Goal: Information Seeking & Learning: Learn about a topic

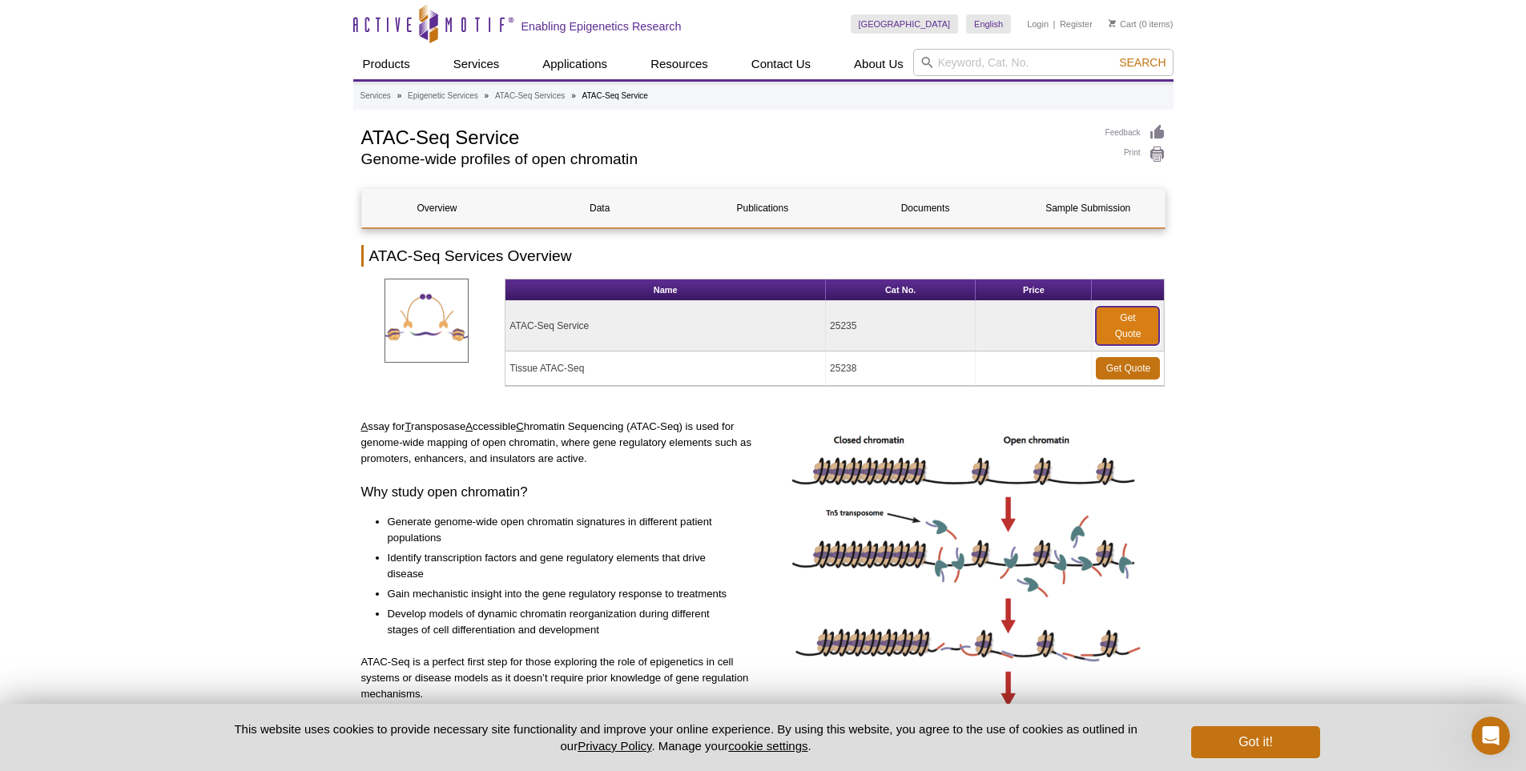
click at [1134, 320] on link "Get Quote" at bounding box center [1127, 326] width 63 height 38
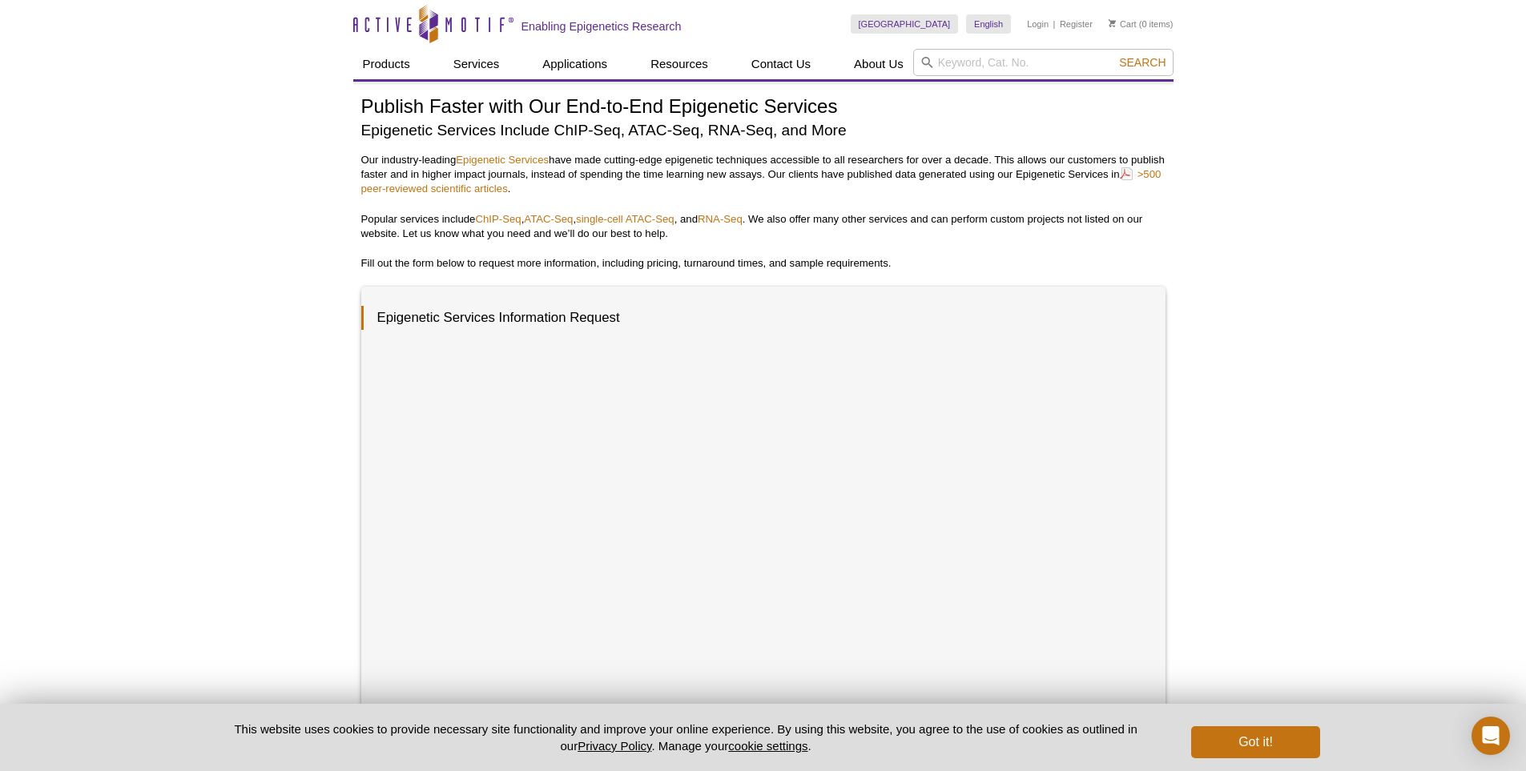
click at [1163, 619] on div "Epigenetic Services Information Request" at bounding box center [763, 667] width 804 height 761
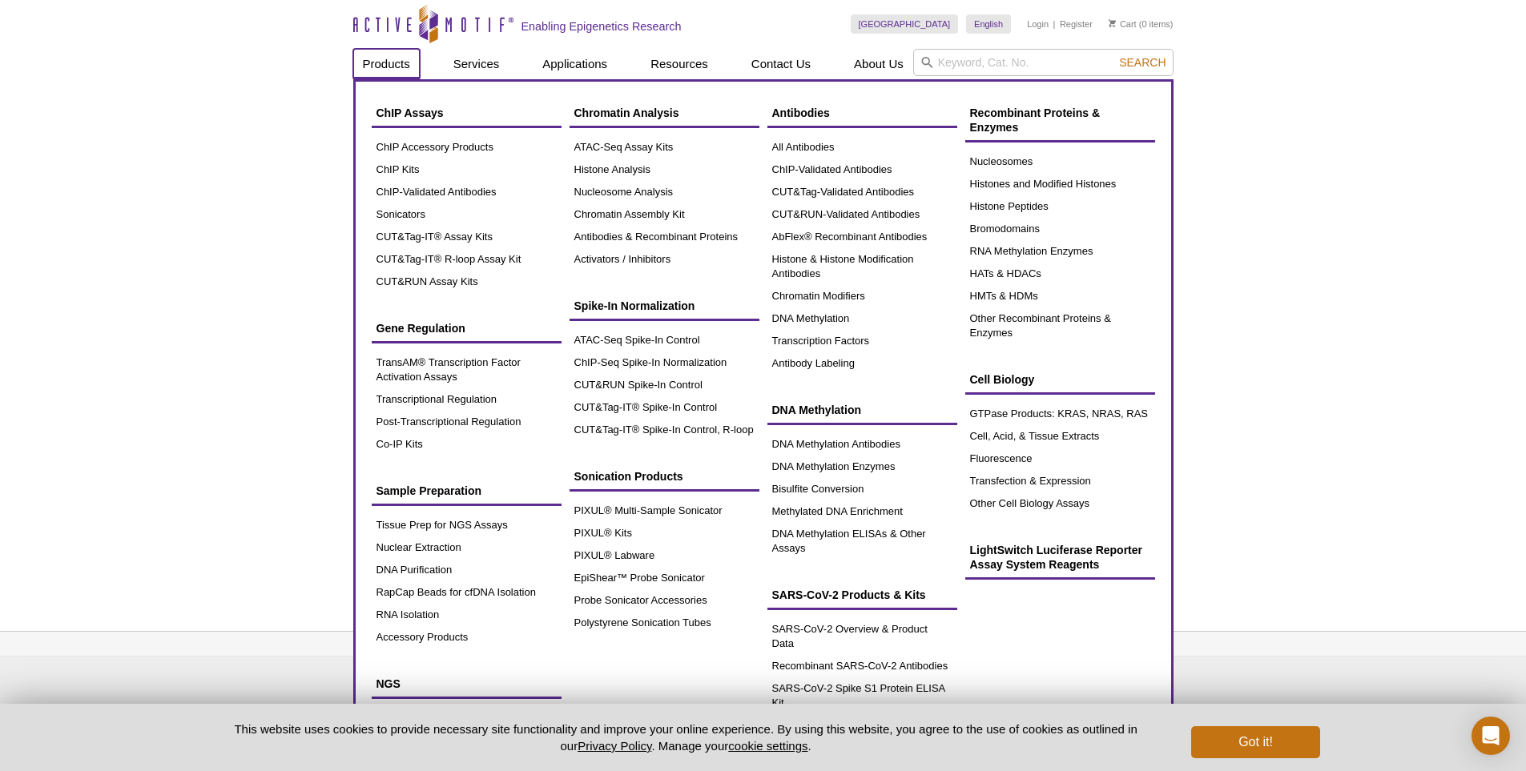
click at [399, 58] on link "Products" at bounding box center [386, 64] width 66 height 30
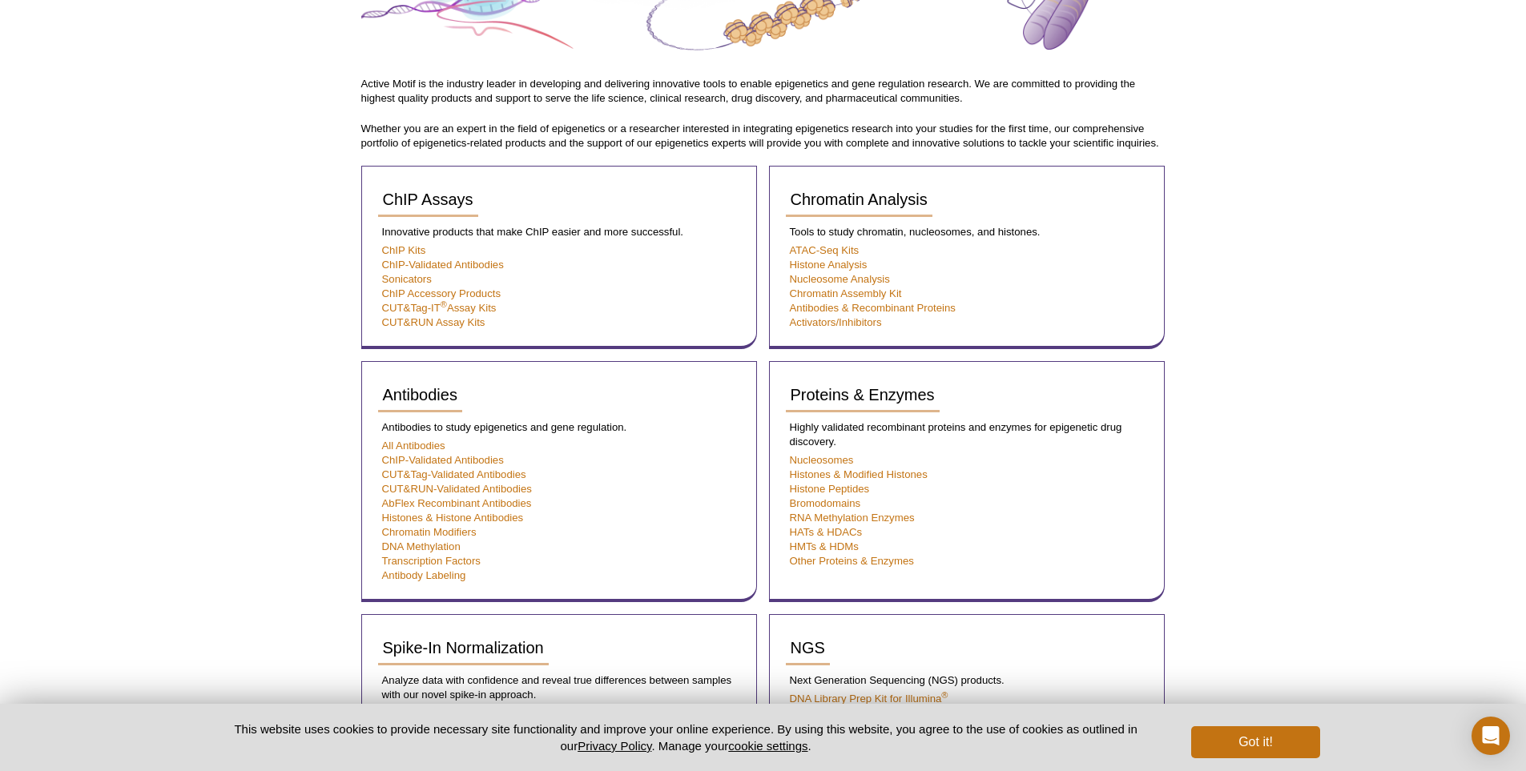
scroll to position [240, 0]
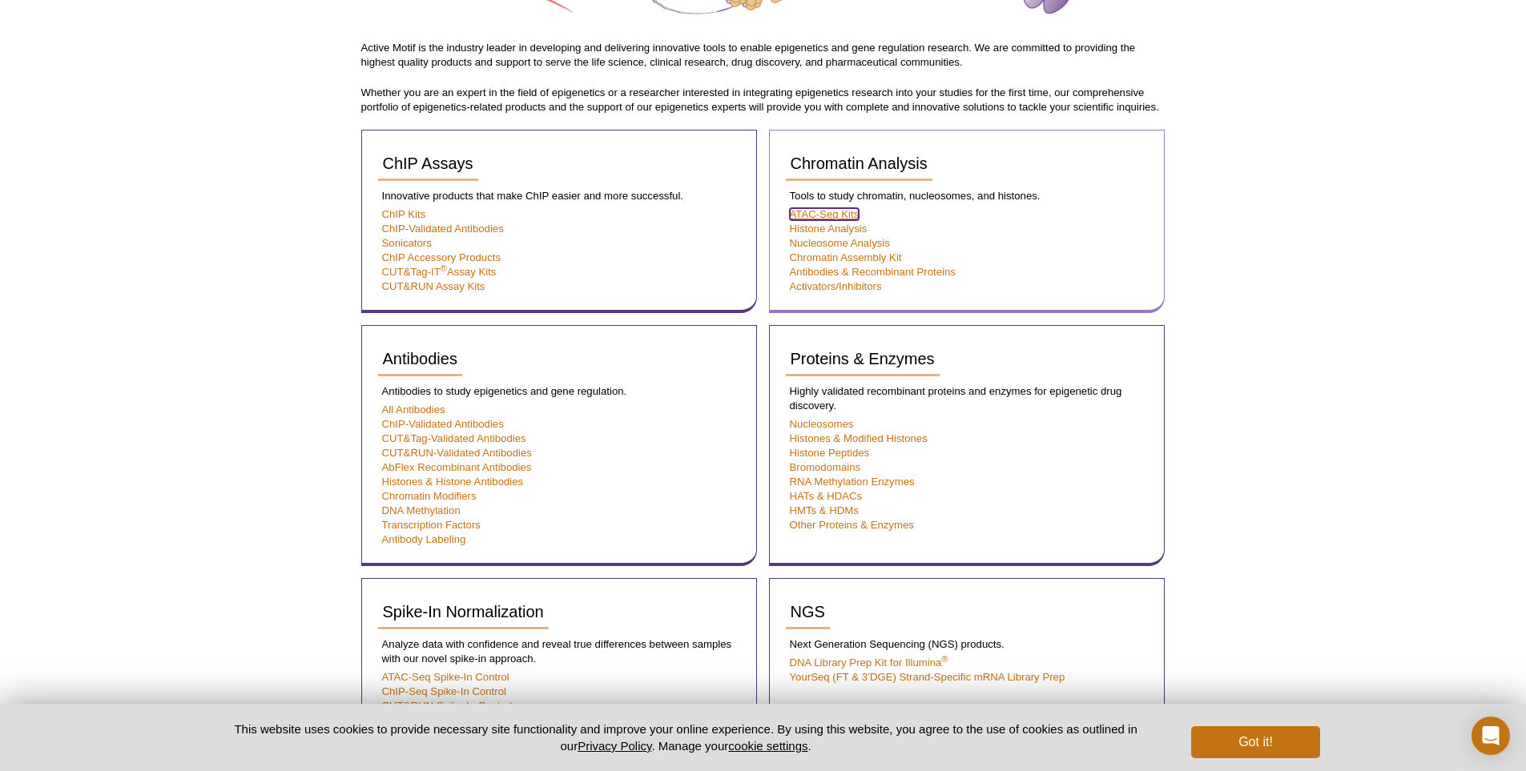
click at [822, 210] on link "ATAC-Seq Kits" at bounding box center [825, 214] width 70 height 12
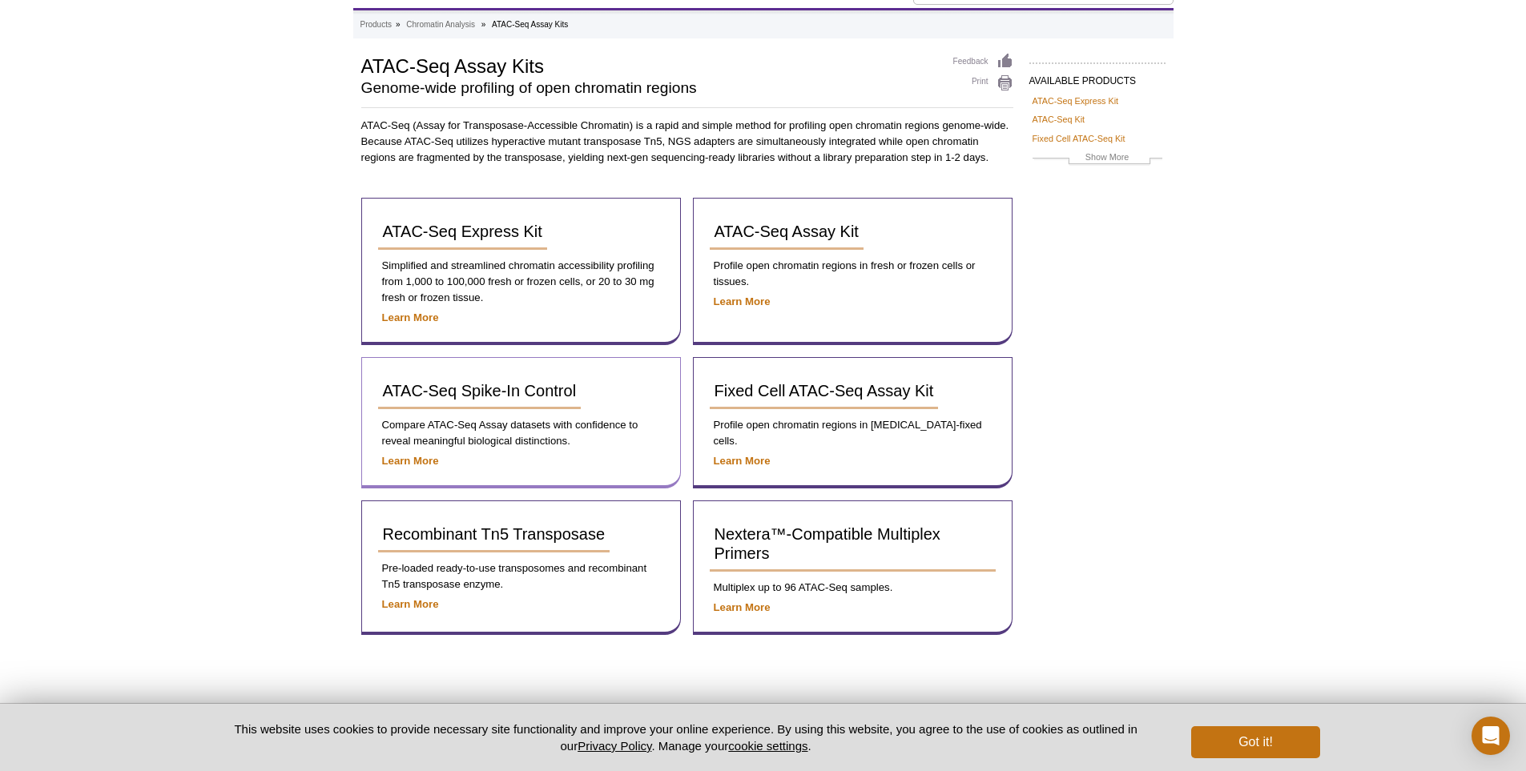
scroll to position [143, 0]
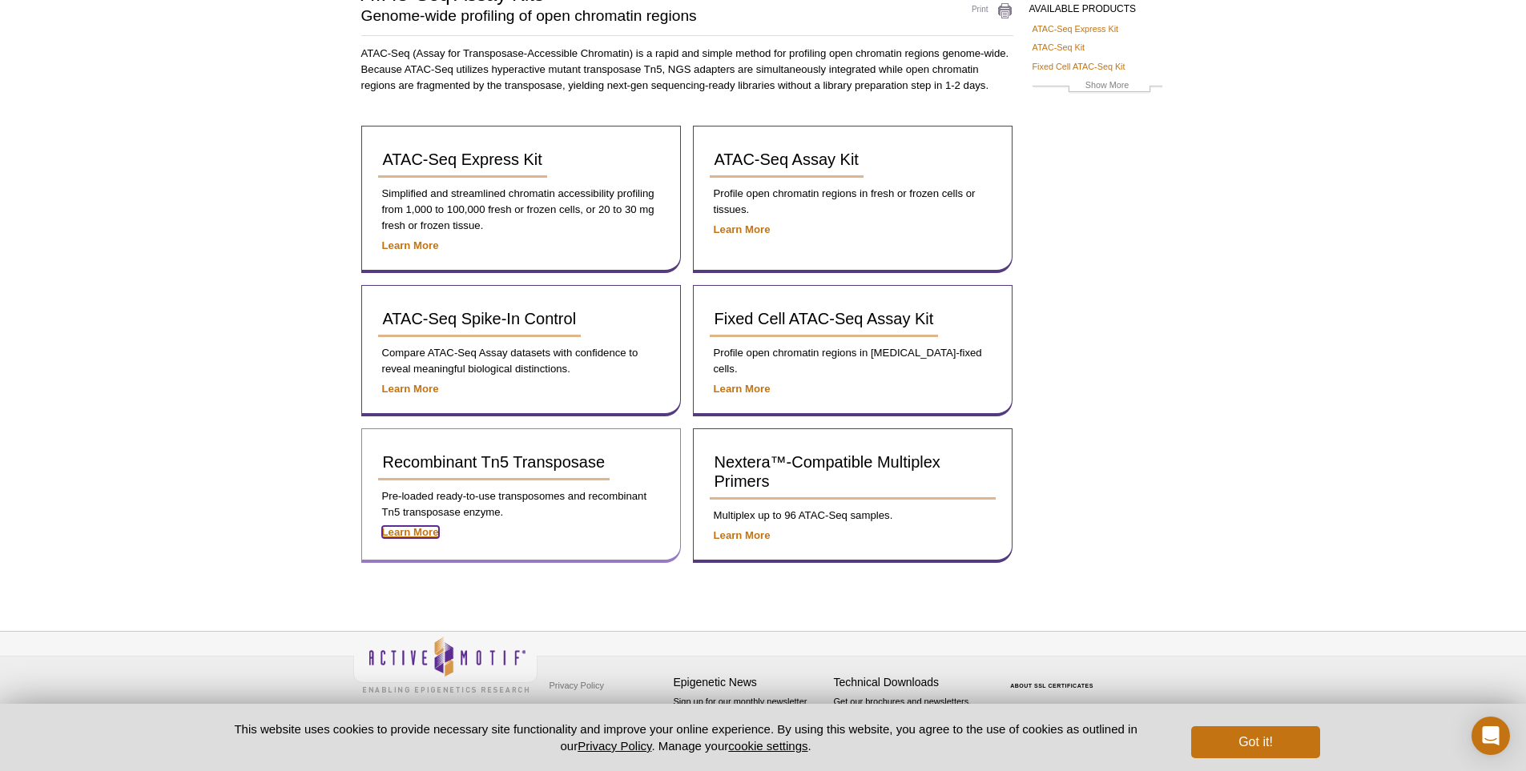
click at [416, 526] on strong "Learn More" at bounding box center [410, 532] width 57 height 12
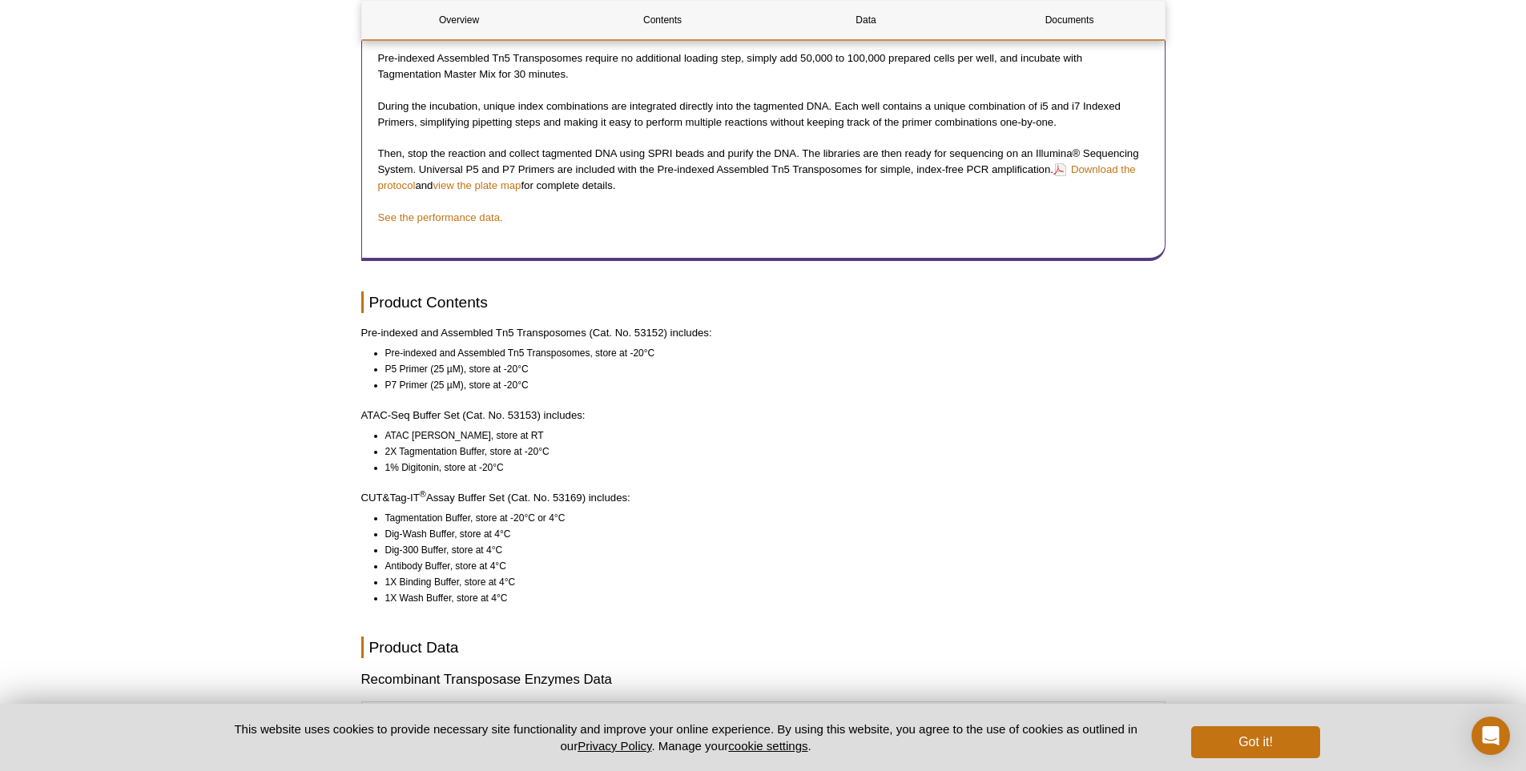
scroll to position [1281, 0]
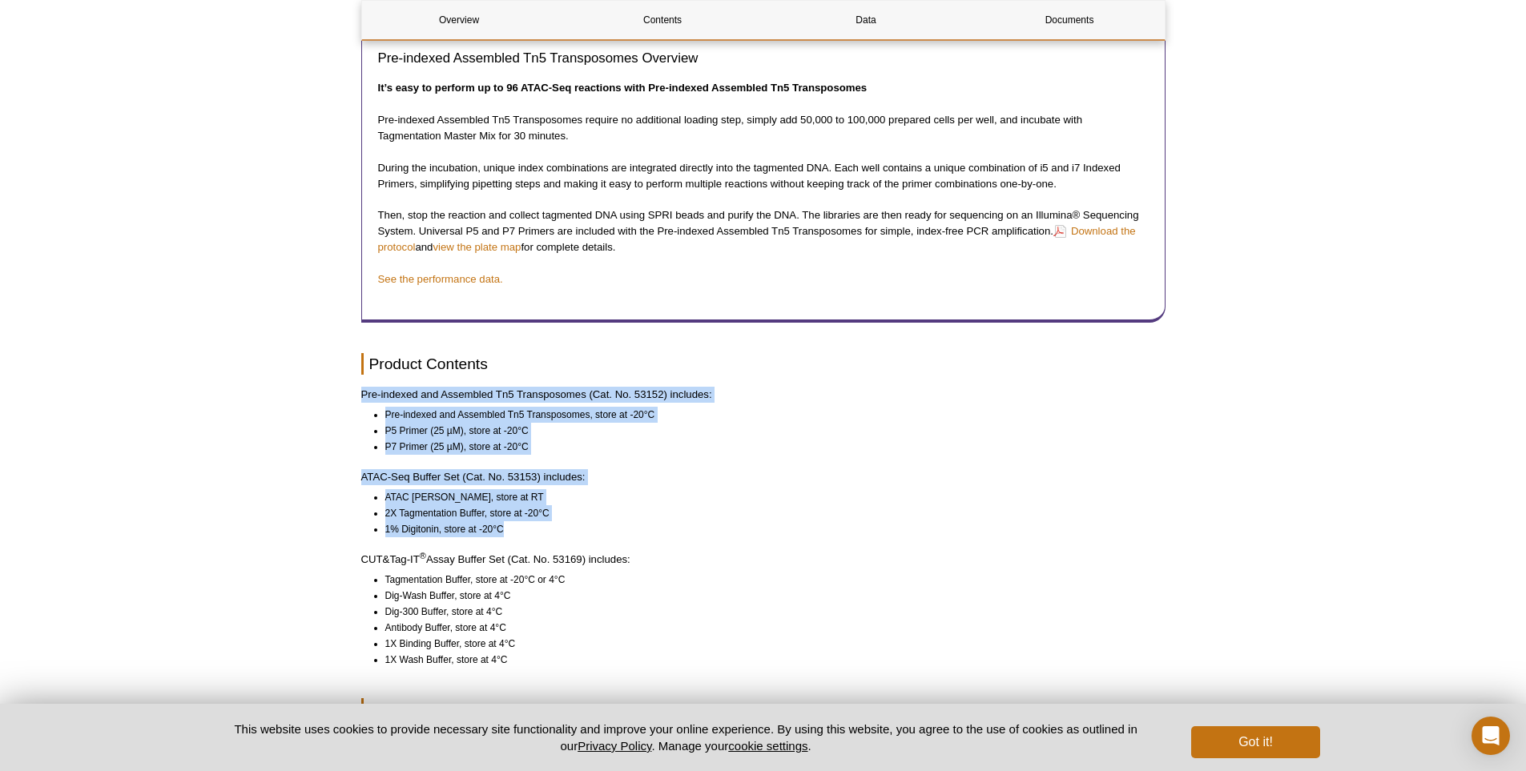
drag, startPoint x: 532, startPoint y: 548, endPoint x: 351, endPoint y: 418, distance: 222.7
click at [351, 418] on div "Active Motif Logo Enabling Epigenetics Research 0 Search Skip to content Active…" at bounding box center [763, 456] width 1526 height 3474
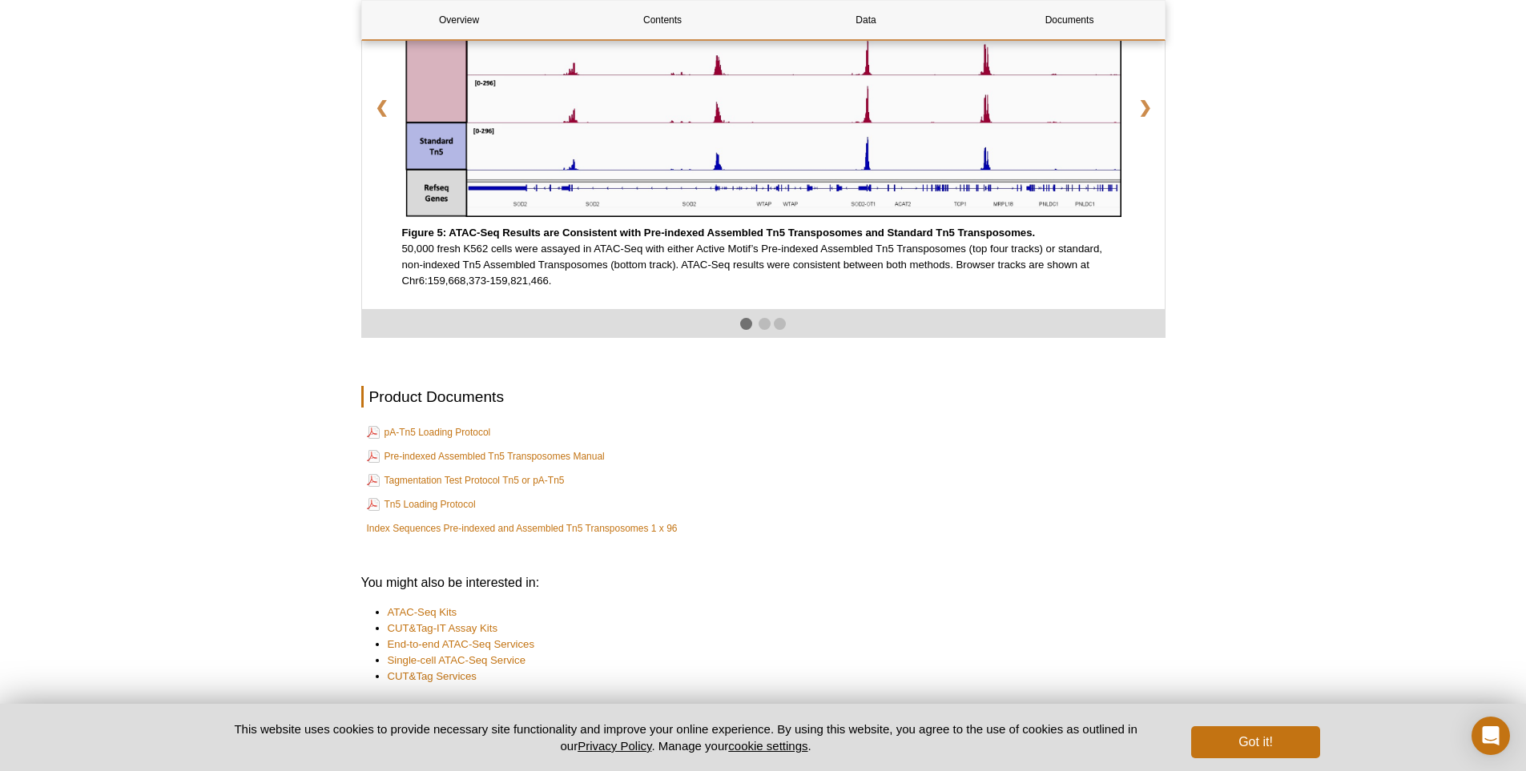
scroll to position [2719, 0]
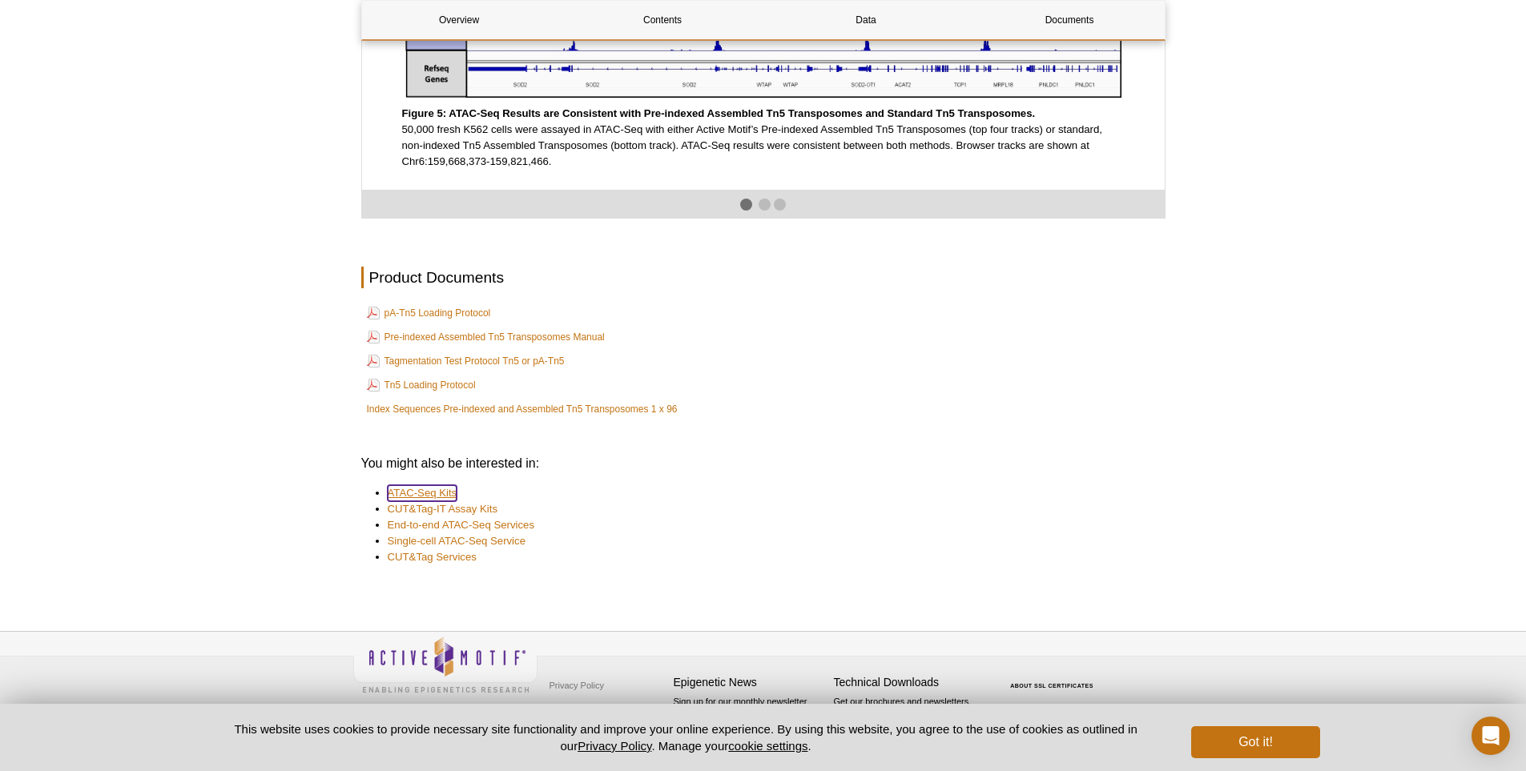
click at [428, 494] on link "ATAC-Seq Kits" at bounding box center [423, 493] width 70 height 16
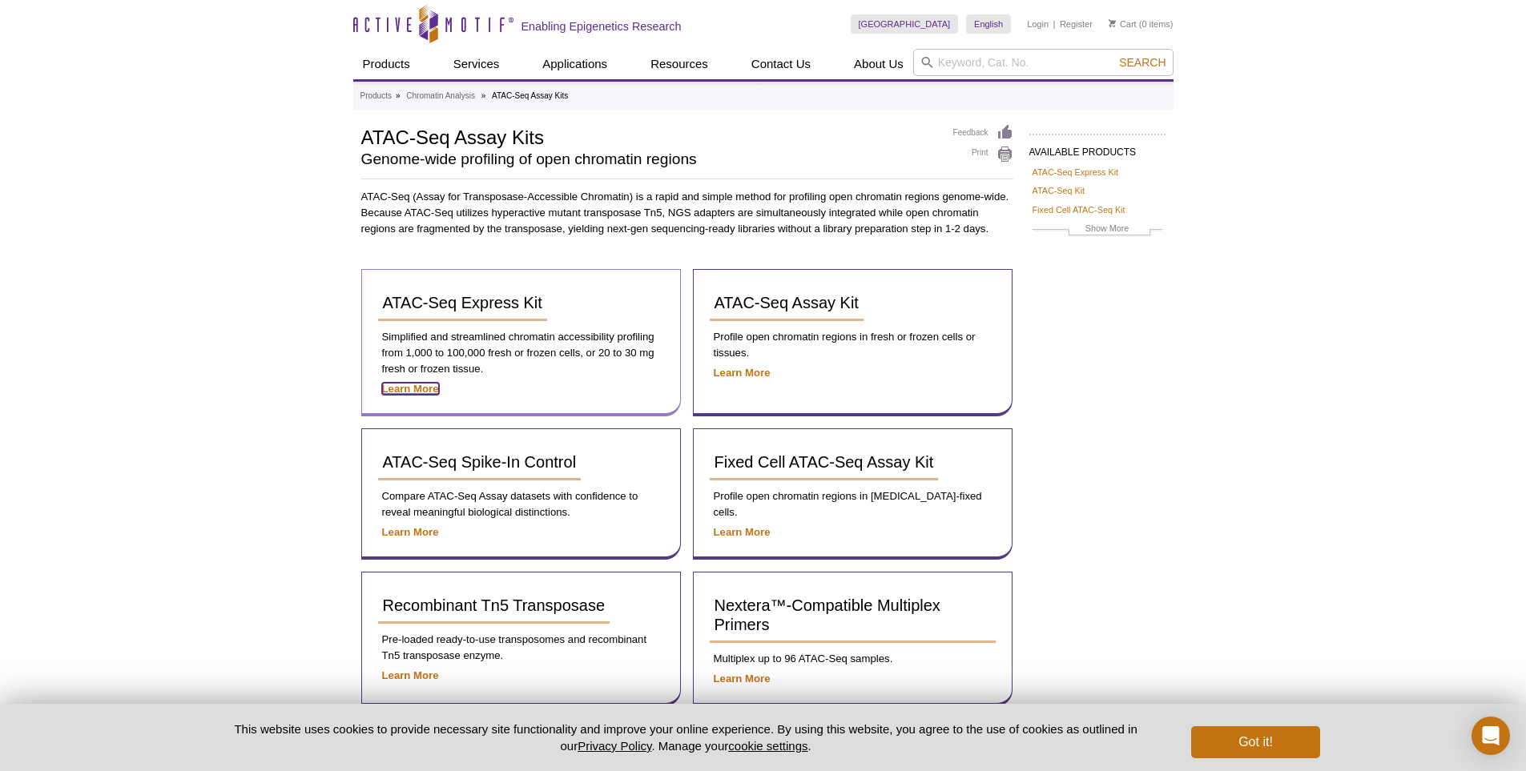
click at [427, 392] on strong "Learn More" at bounding box center [410, 389] width 57 height 12
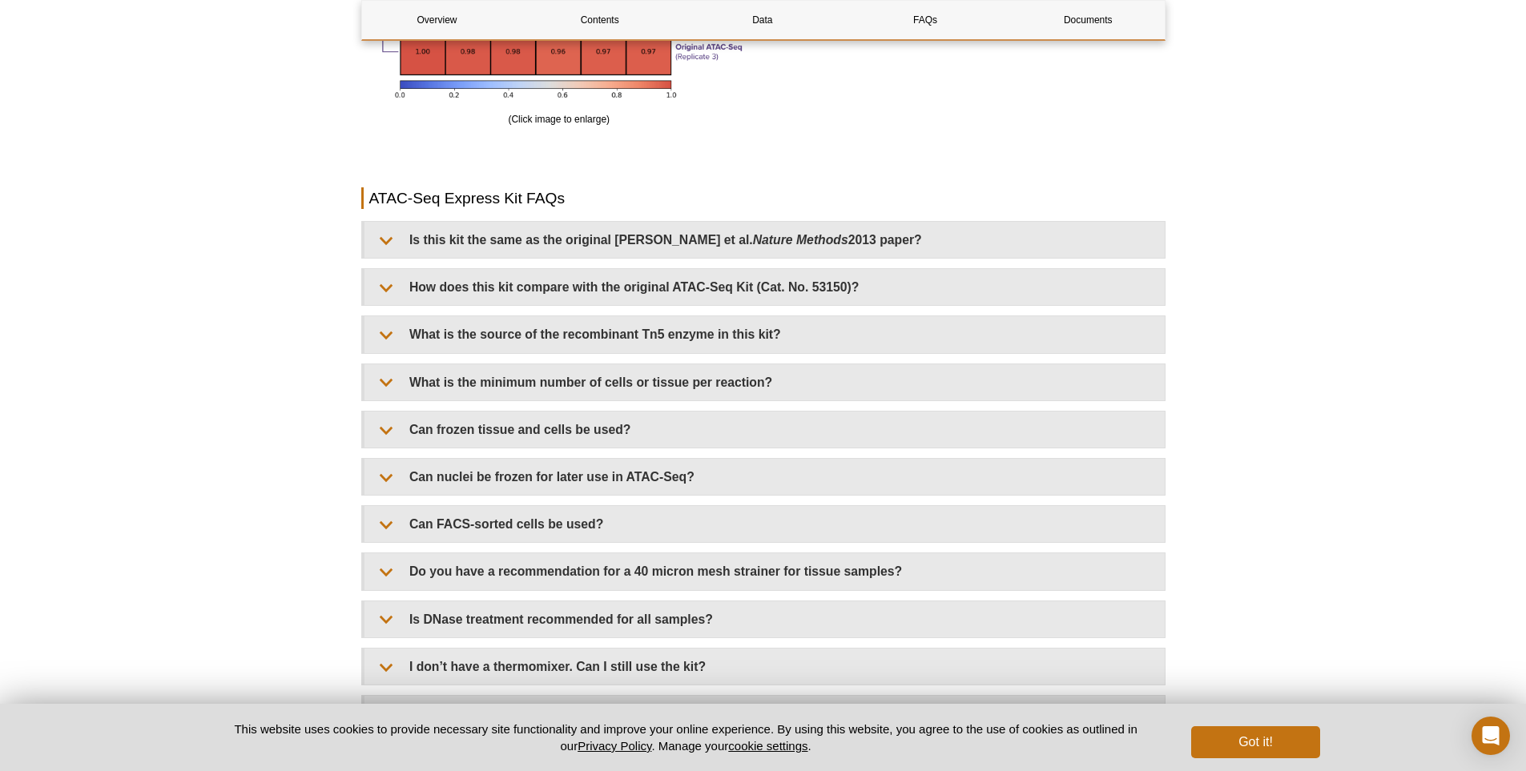
scroll to position [3204, 0]
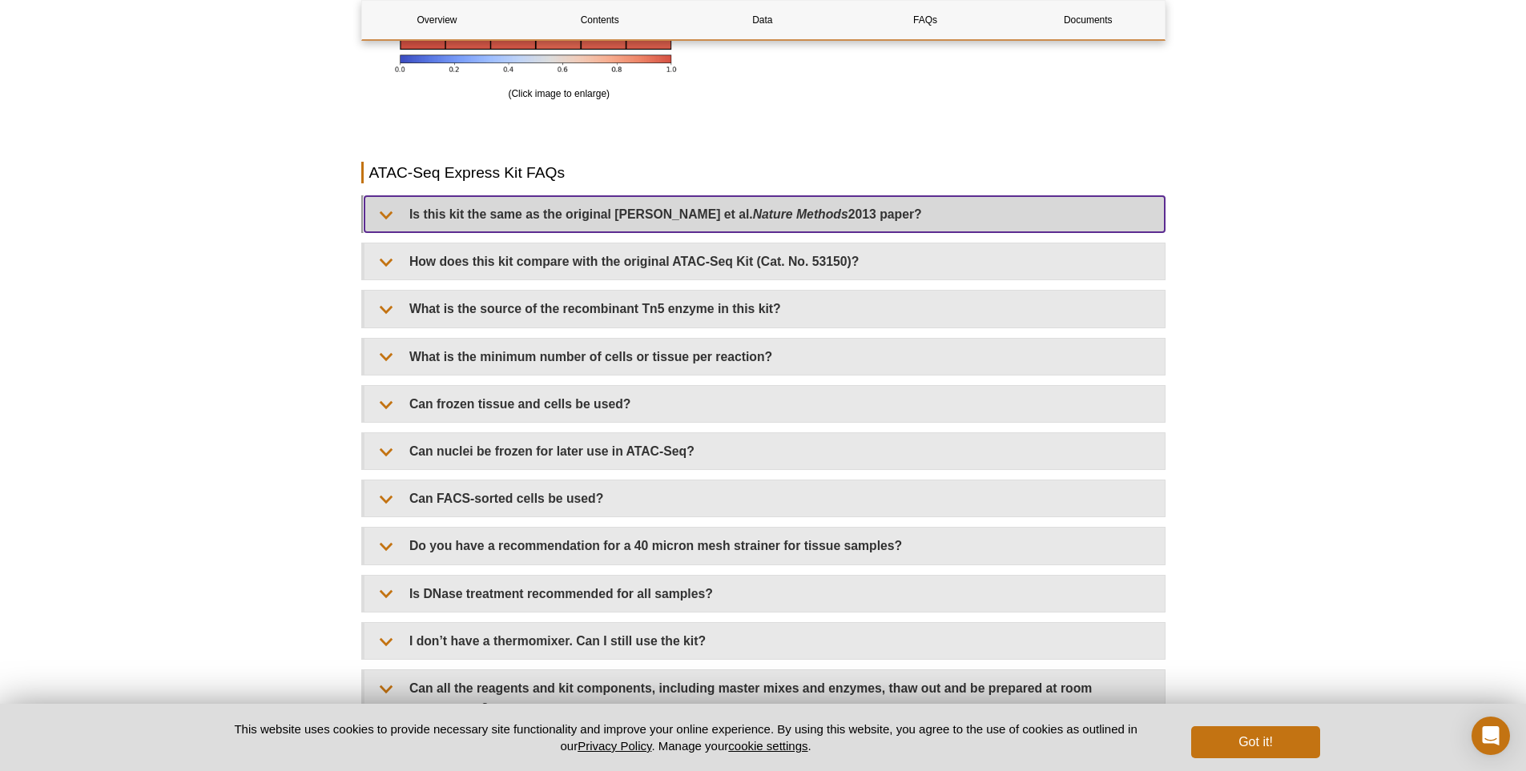
click at [384, 214] on summary "Is this kit the same as the original Buenrostro et al. Nature Methods 2013 pape…" at bounding box center [764, 214] width 800 height 36
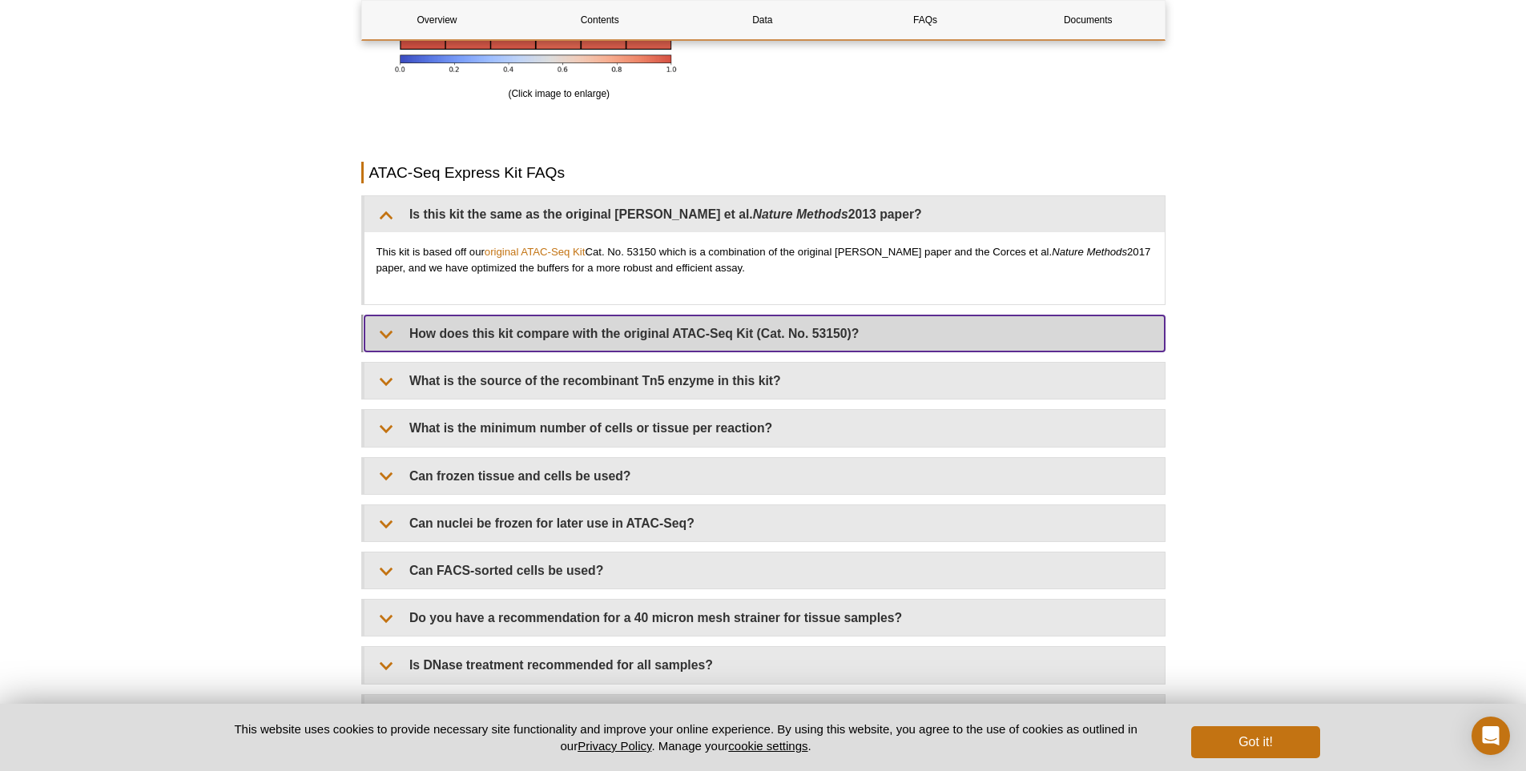
click at [384, 335] on summary "How does this kit compare with the original ATAC-Seq Kit (Cat. No. 53150)?" at bounding box center [764, 334] width 800 height 36
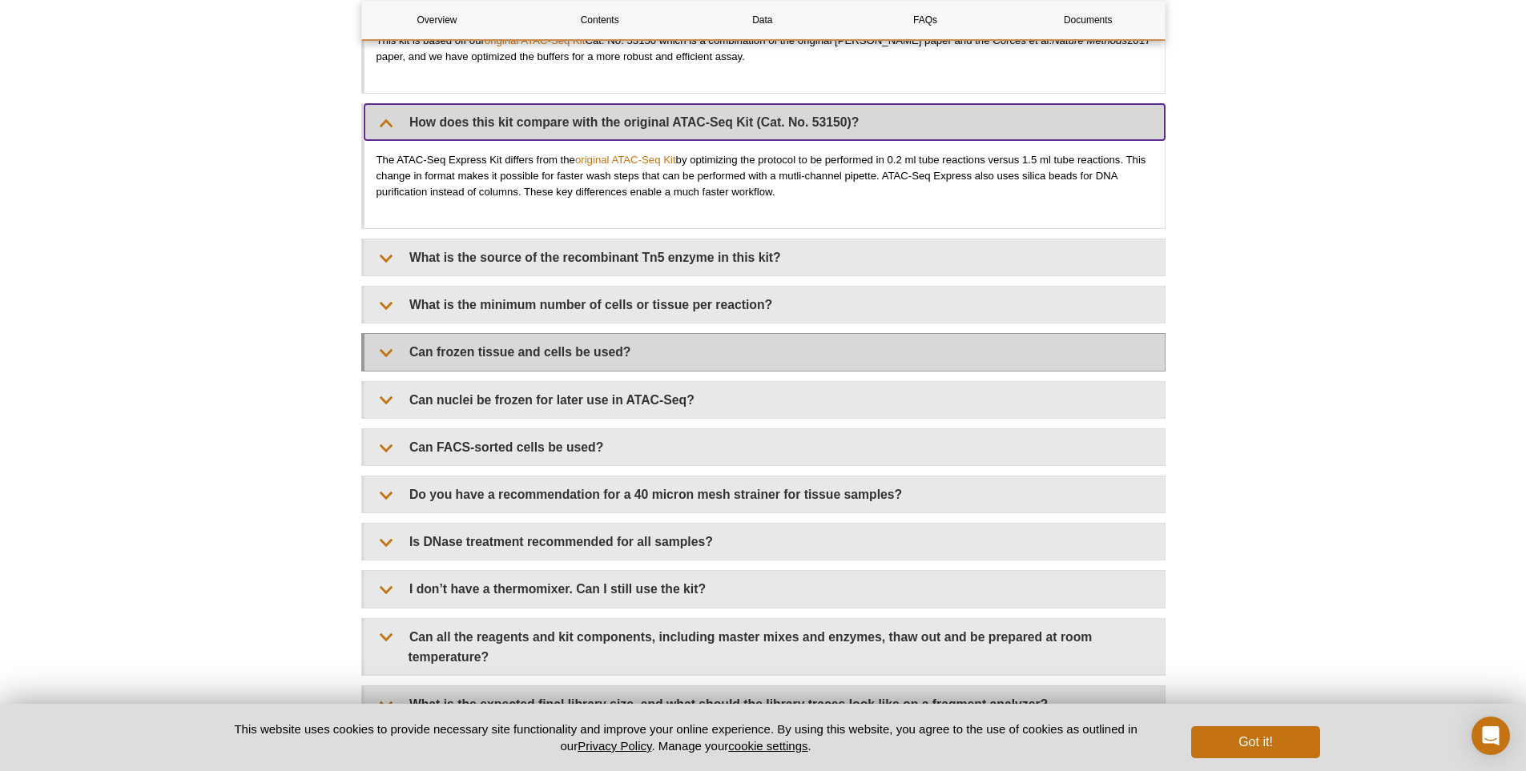
scroll to position [3444, 0]
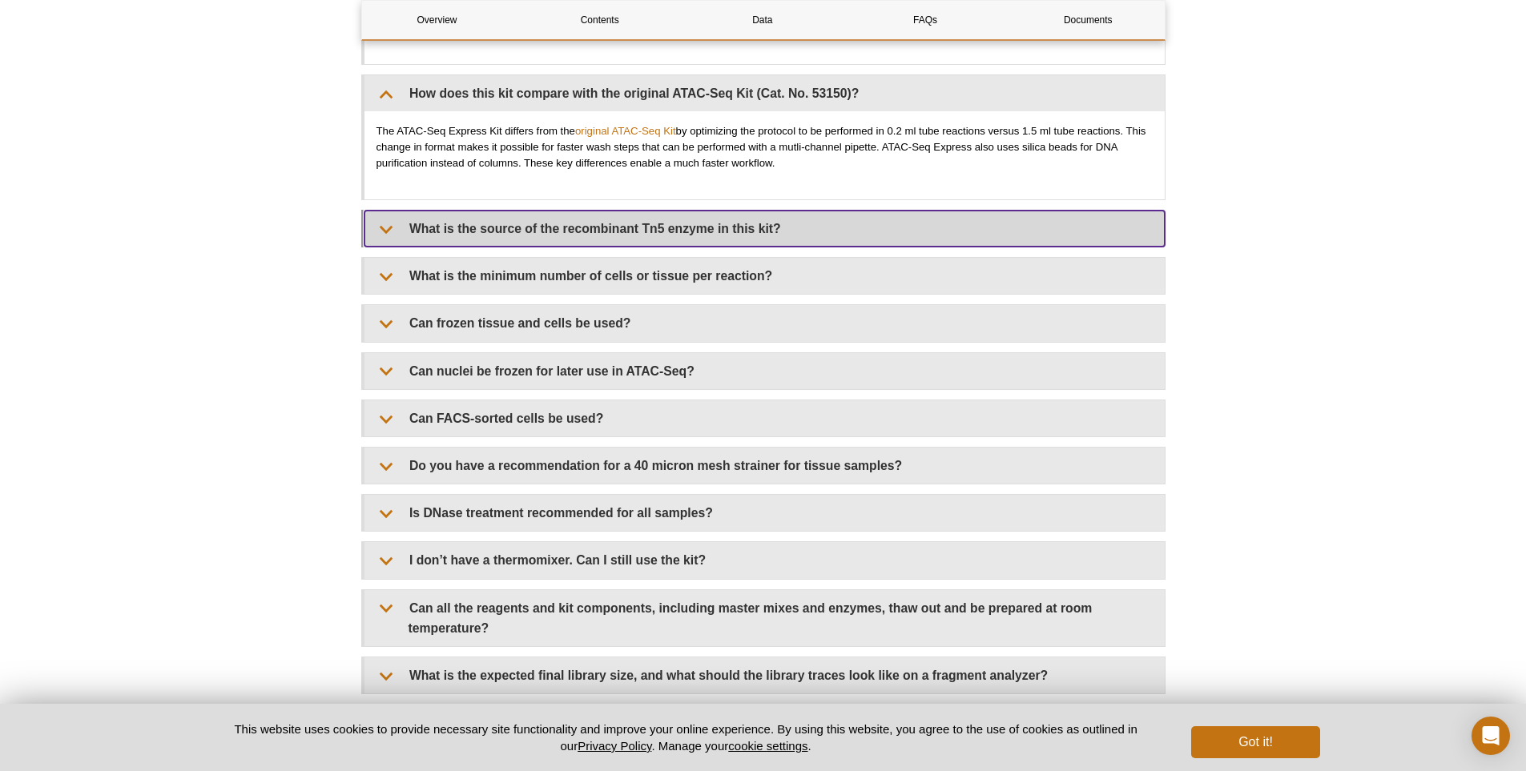
click at [388, 234] on summary "What is the source of the recombinant Tn5 enzyme in this kit?" at bounding box center [764, 229] width 800 height 36
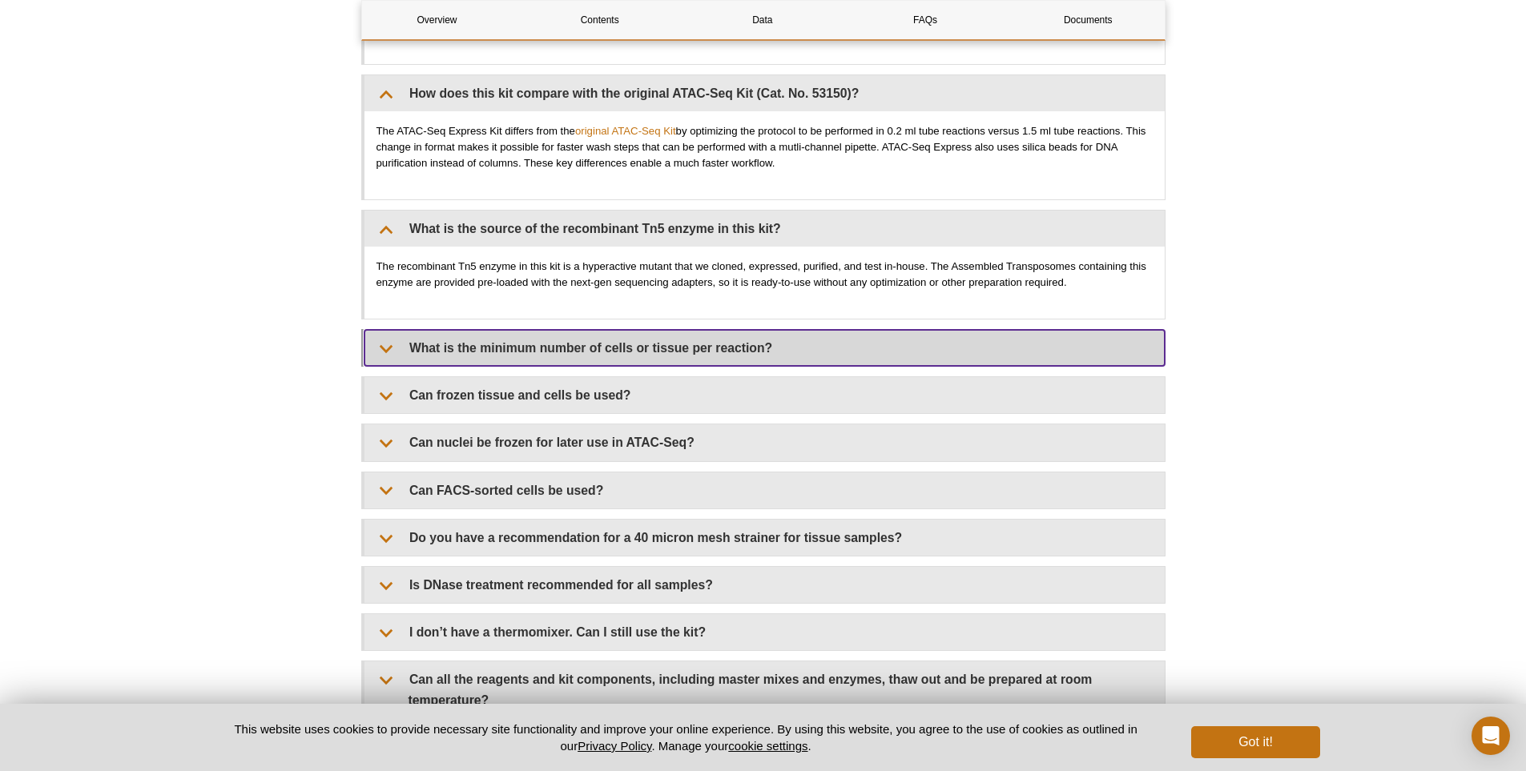
click at [388, 348] on summary "What is the minimum number of cells or tissue per reaction?" at bounding box center [764, 348] width 800 height 36
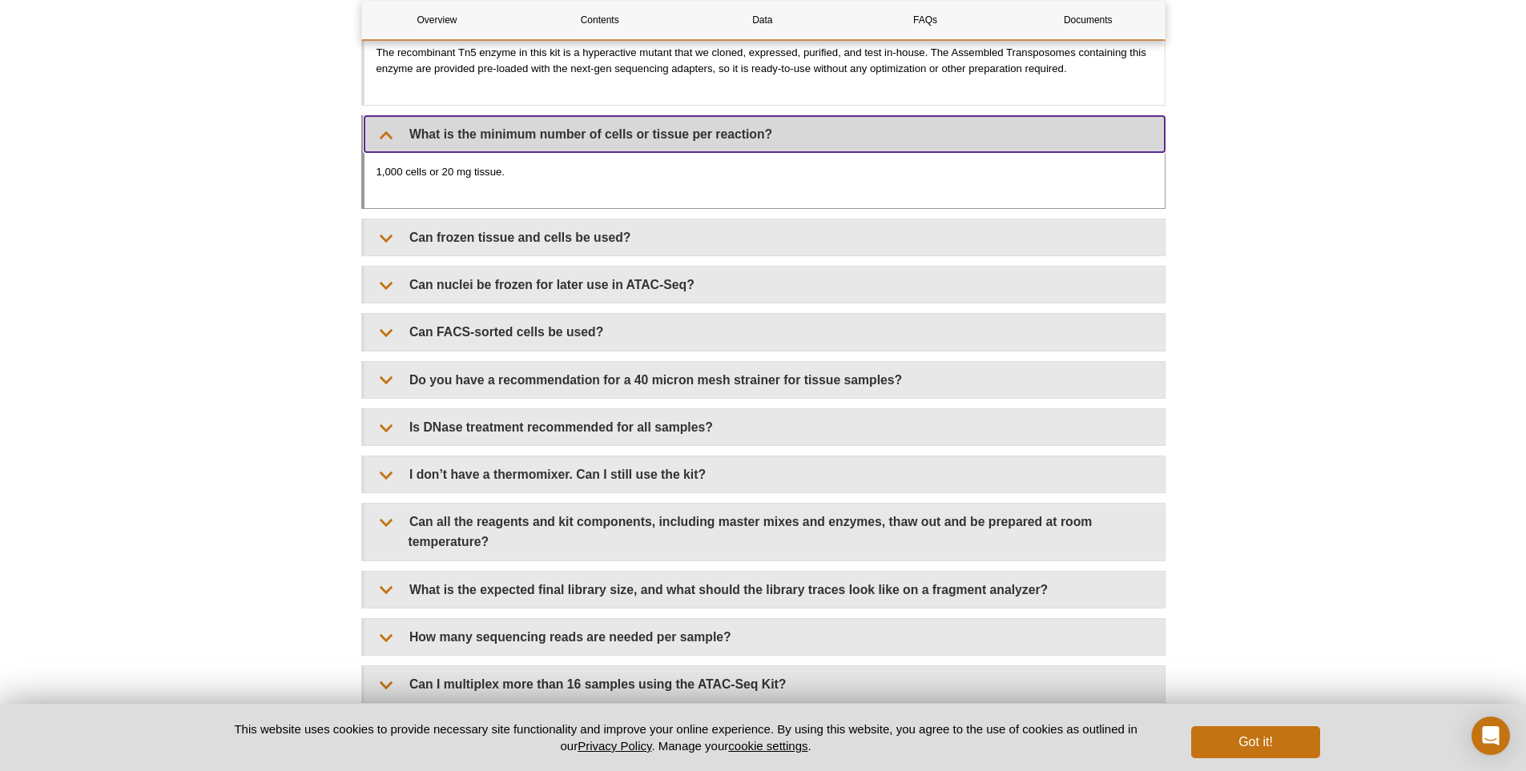
scroll to position [3764, 0]
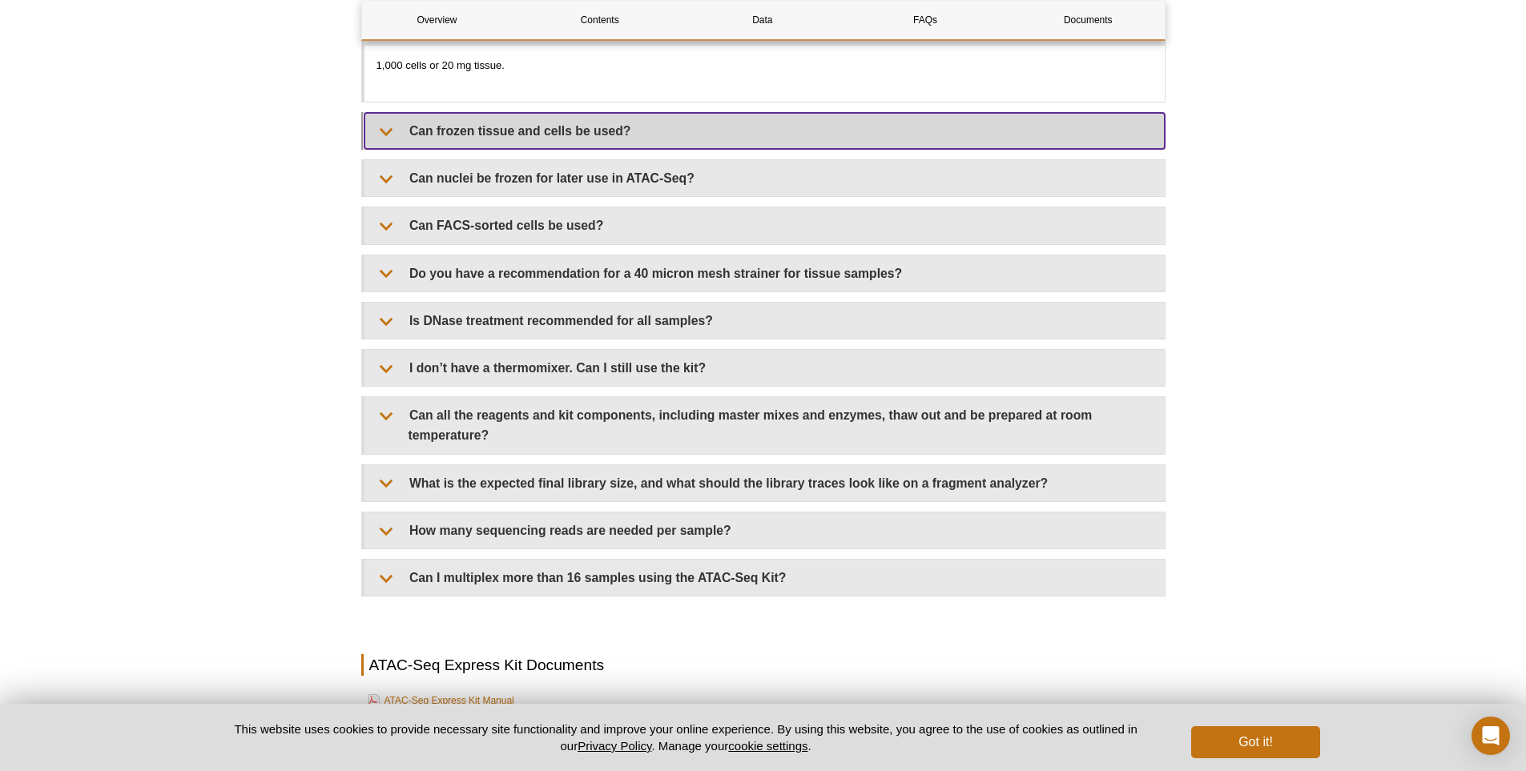
click at [385, 131] on summary "Can frozen tissue and cells be used?" at bounding box center [764, 131] width 800 height 36
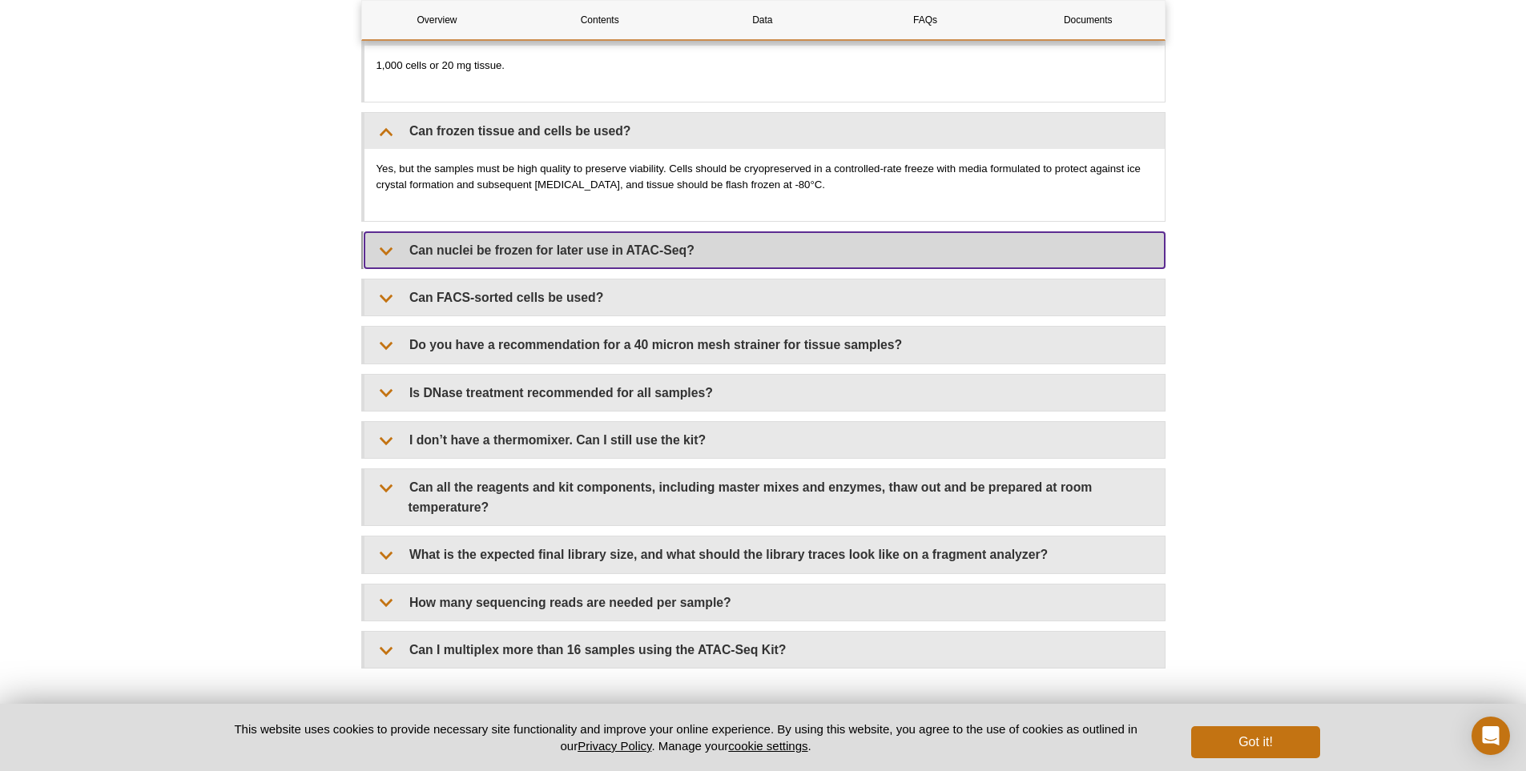
click at [385, 252] on summary "Can nuclei be frozen for later use in ATAC-Seq?" at bounding box center [764, 250] width 800 height 36
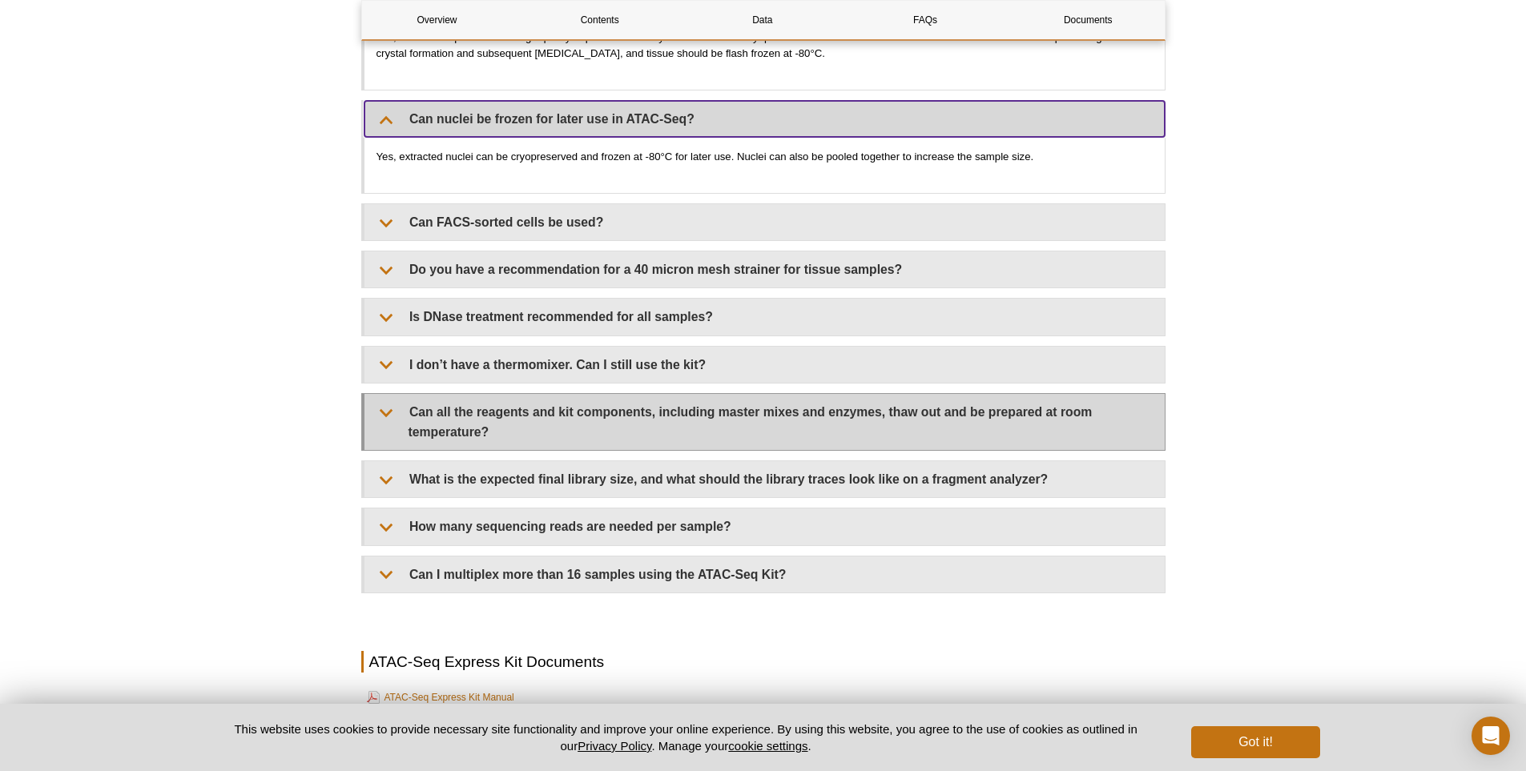
scroll to position [3924, 0]
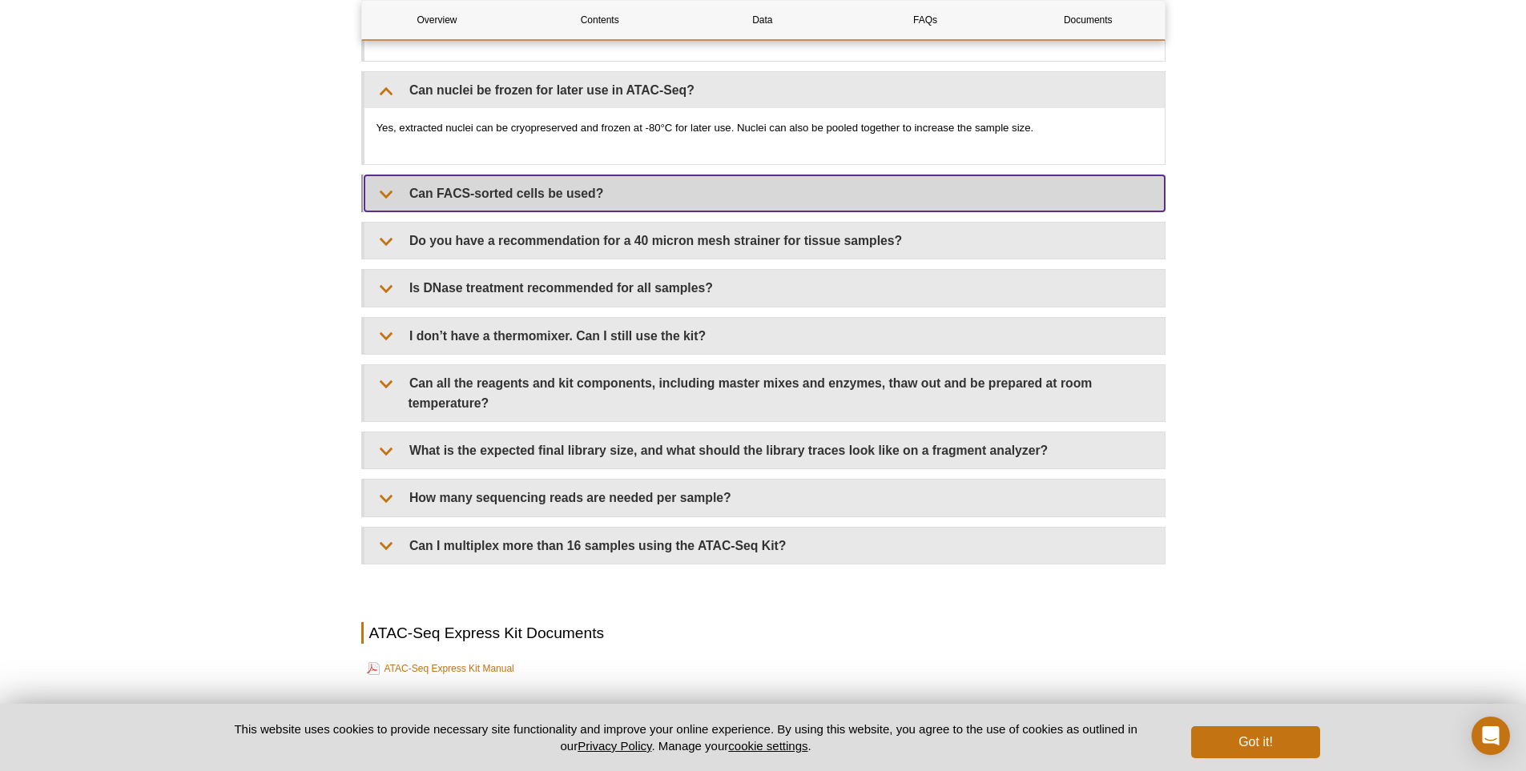
click at [392, 195] on summary "Can FACS-sorted cells be used?" at bounding box center [764, 193] width 800 height 36
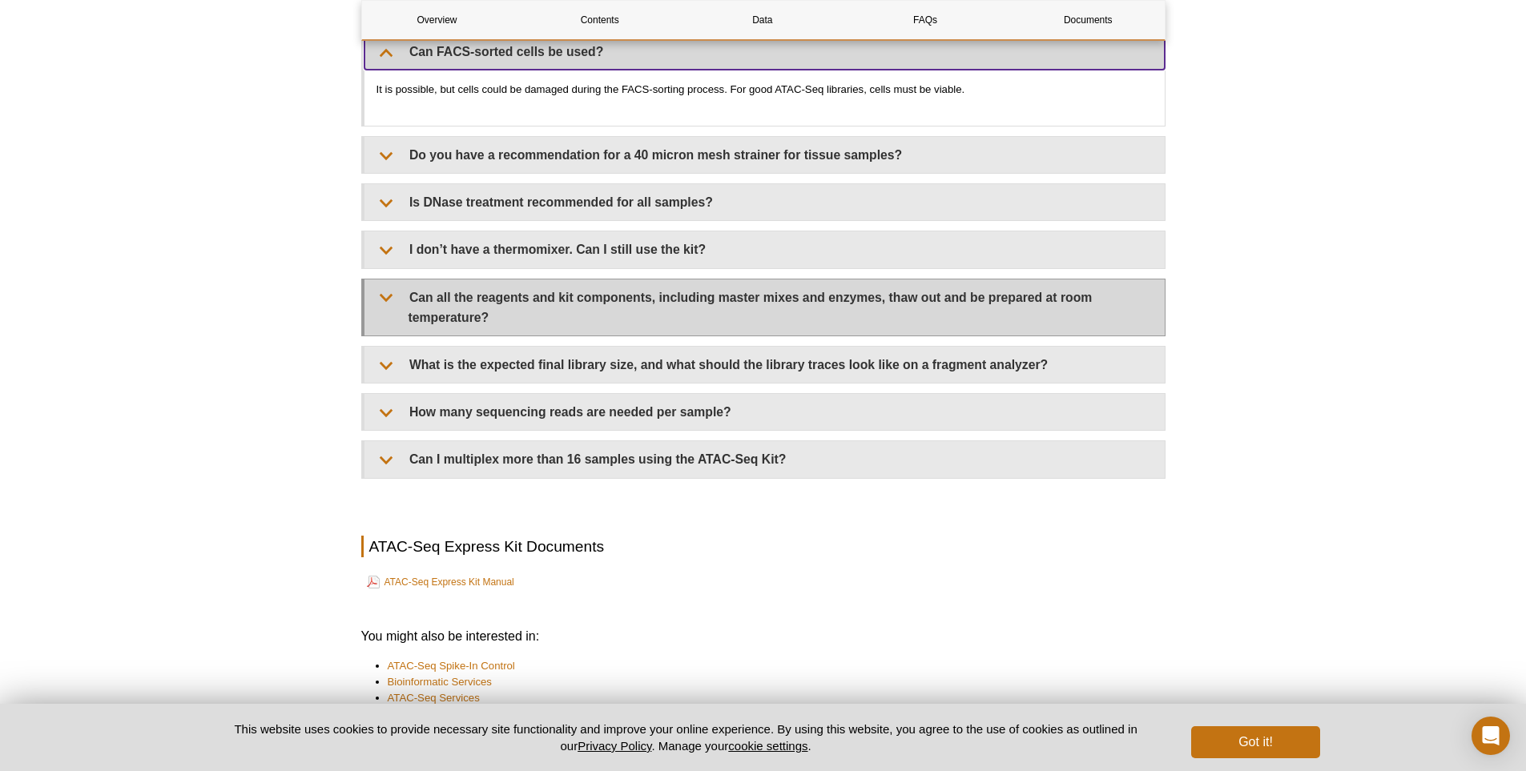
scroll to position [4085, 0]
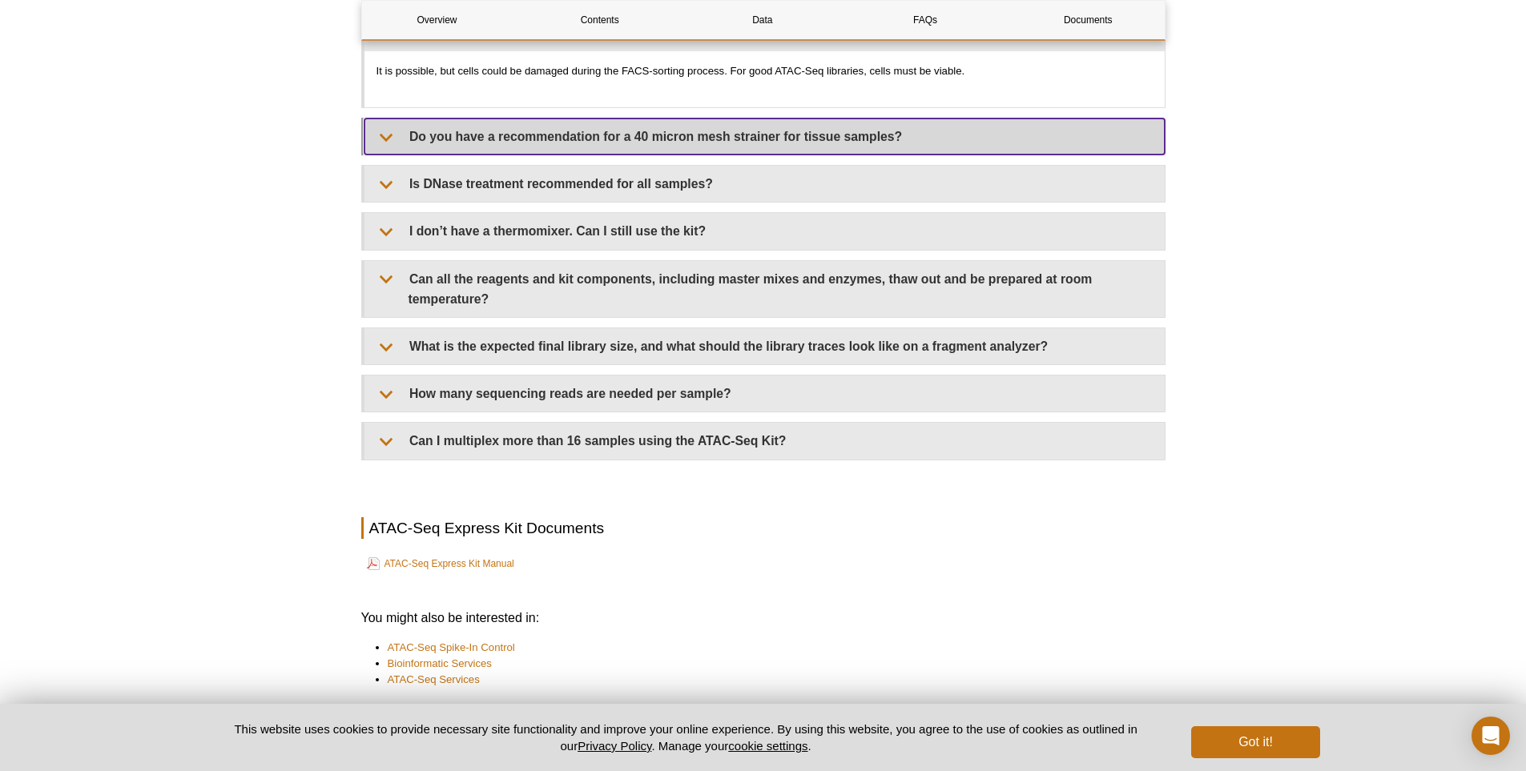
click at [384, 137] on summary "Do you have a recommendation for a 40 micron mesh strainer for tissue samples?" at bounding box center [764, 137] width 800 height 36
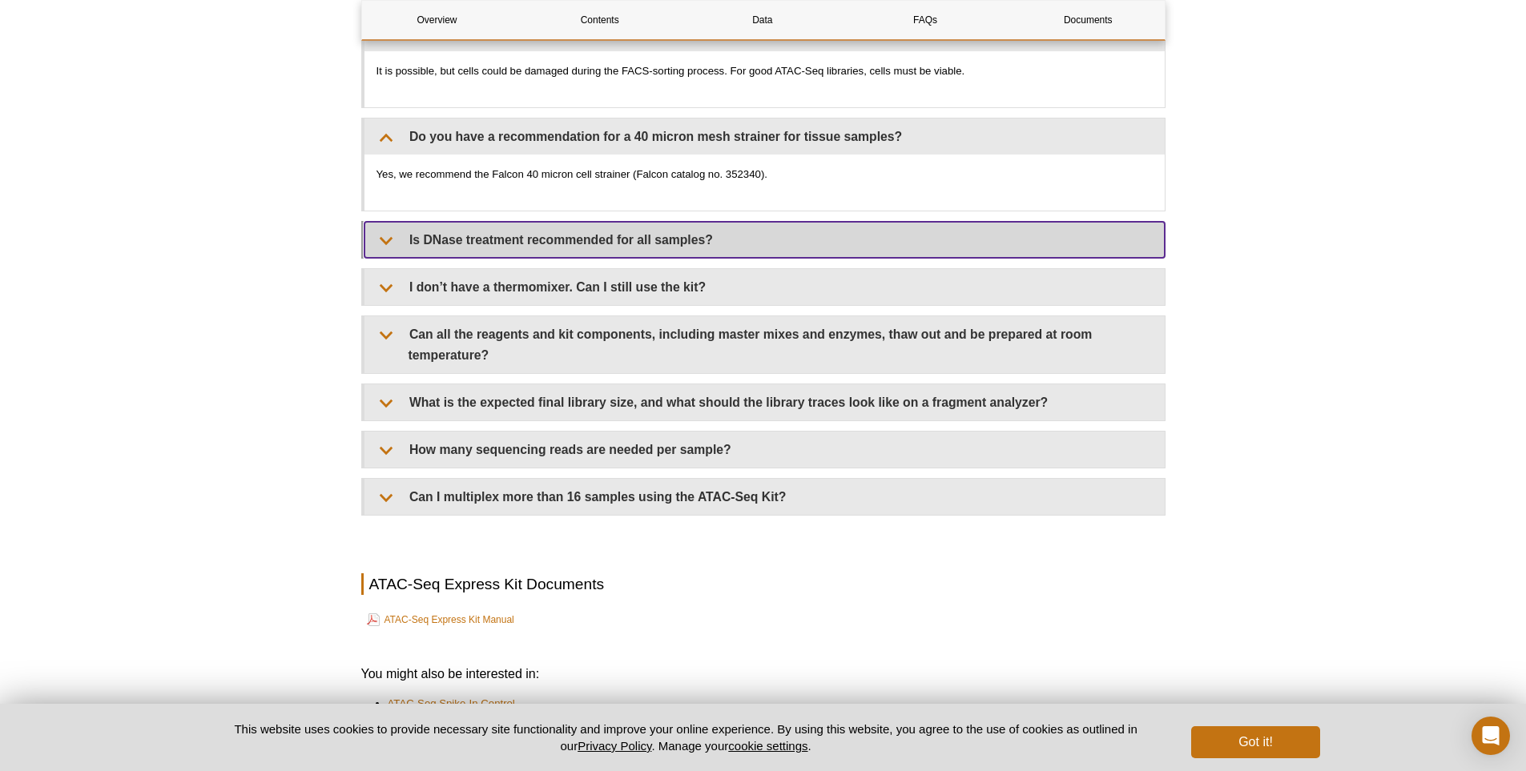
click at [390, 236] on summary "Is DNase treatment recommended for all samples?" at bounding box center [764, 240] width 800 height 36
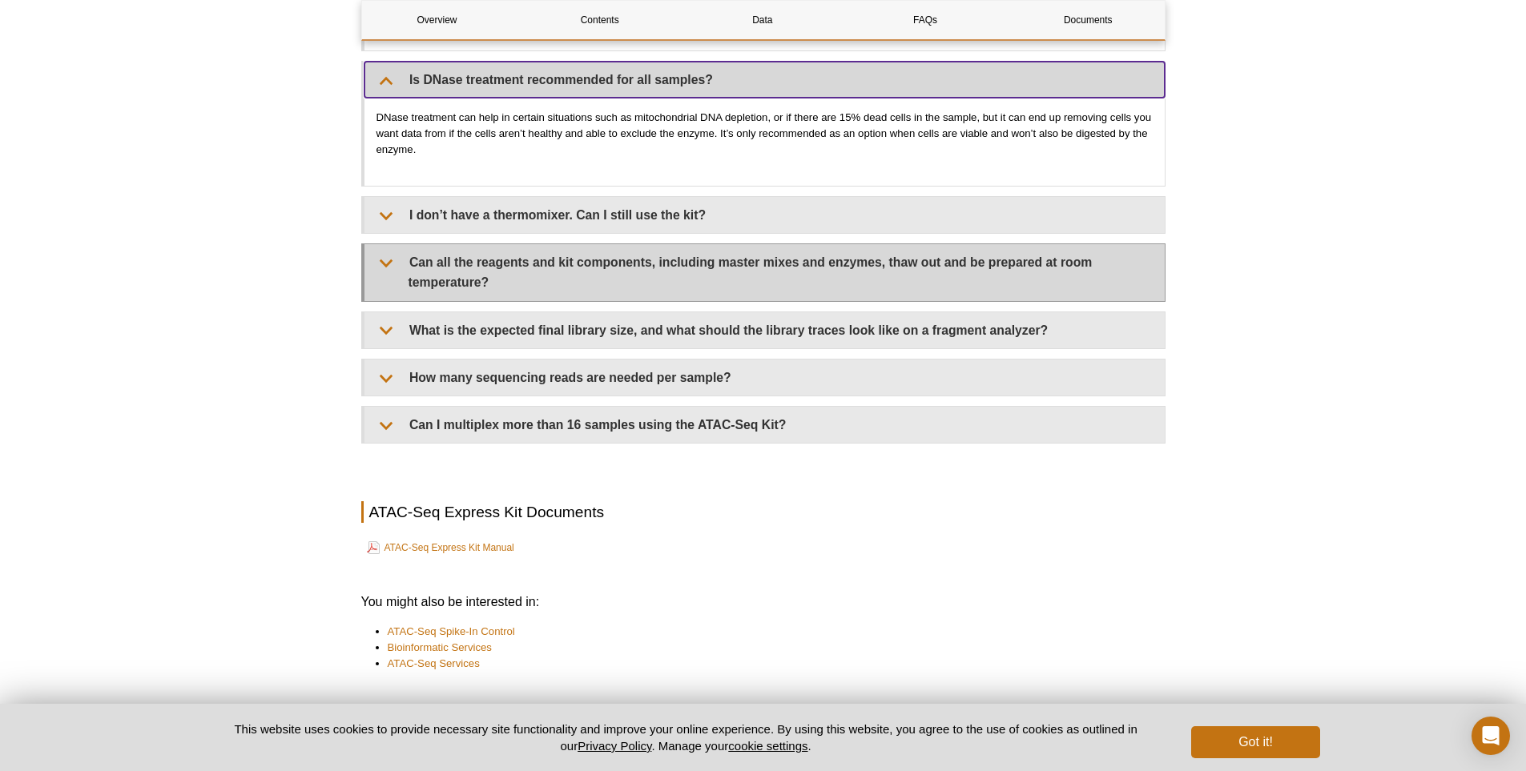
scroll to position [4325, 0]
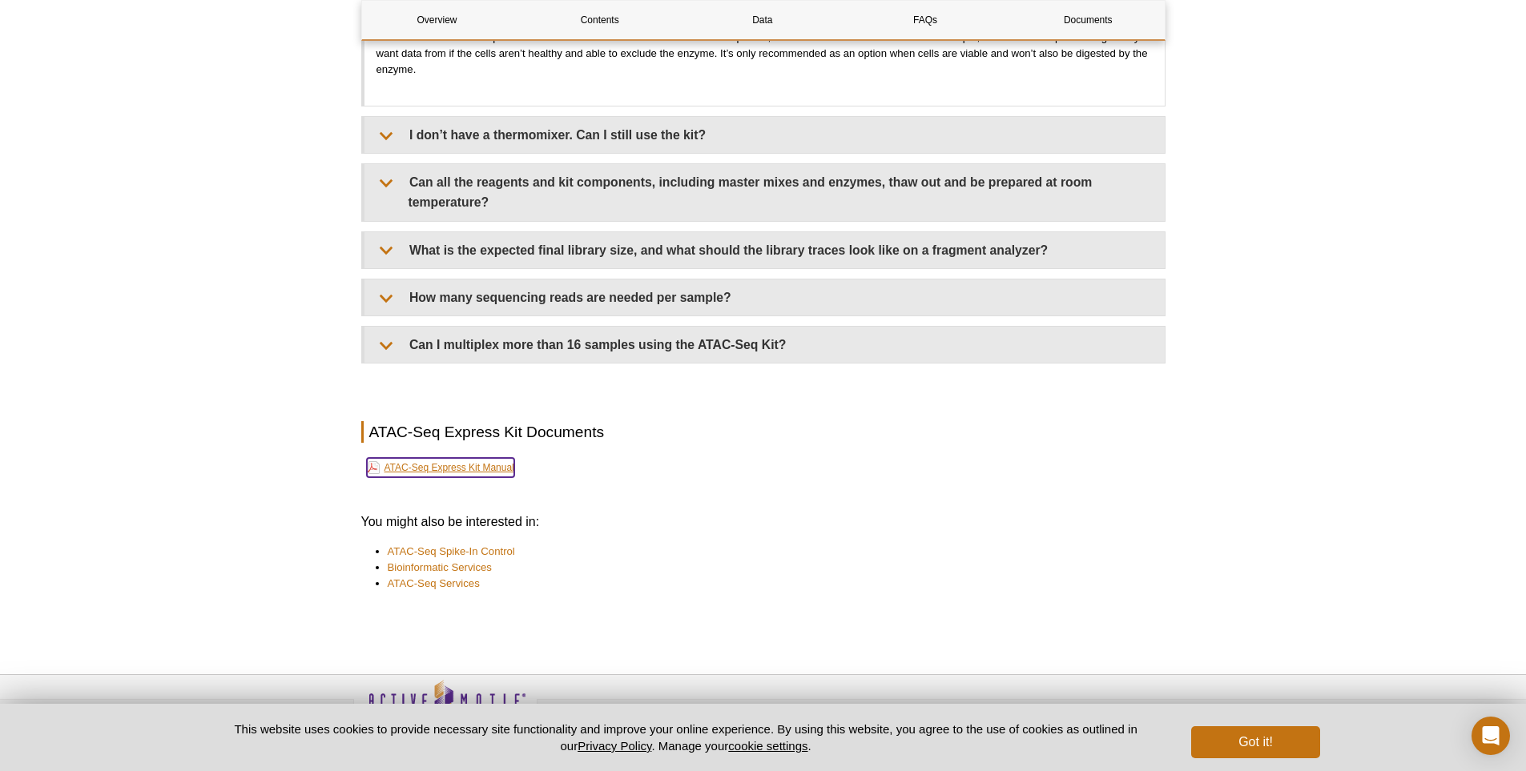
click at [483, 469] on link "ATAC-Seq Express Kit Manual" at bounding box center [440, 467] width 147 height 19
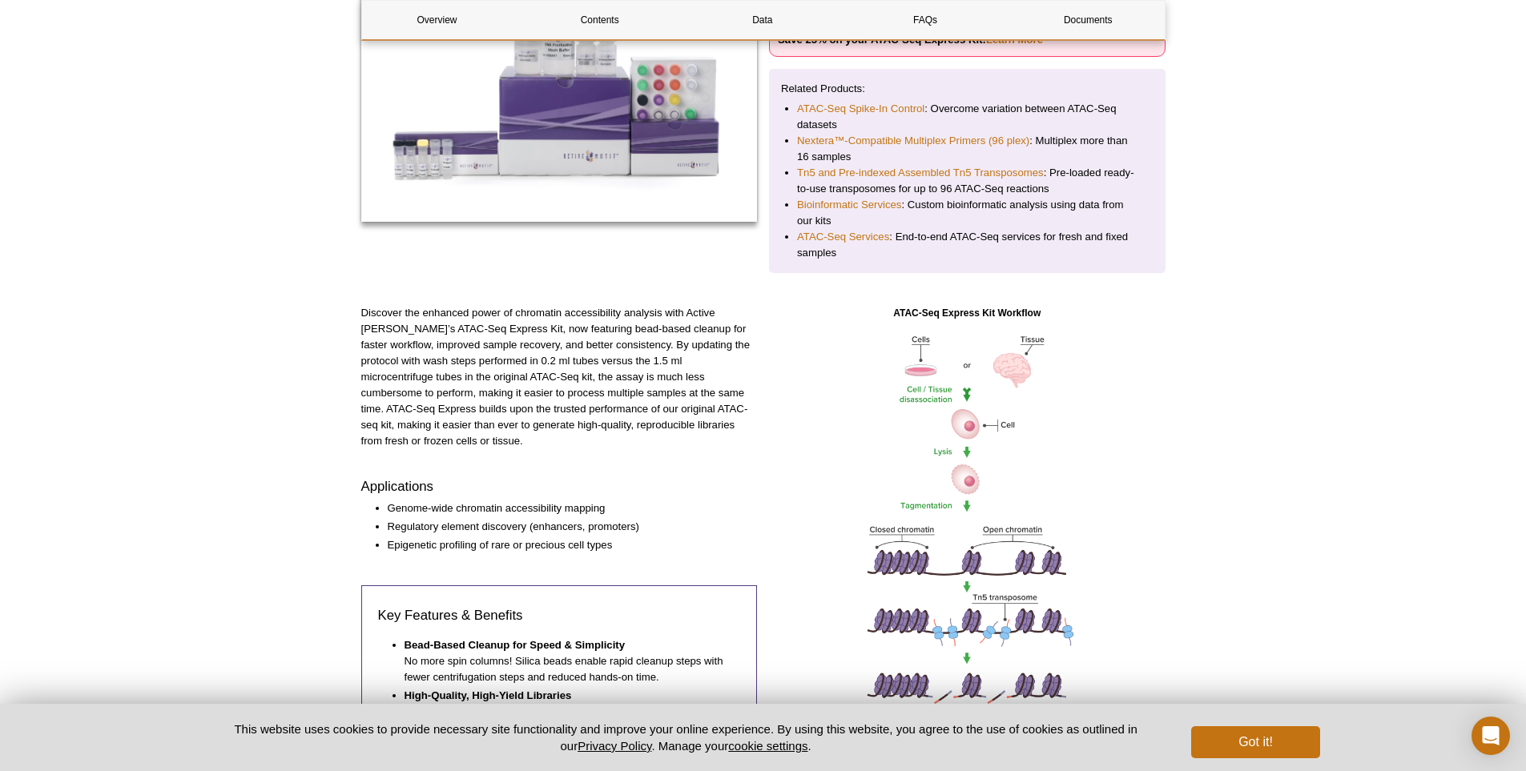
scroll to position [0, 0]
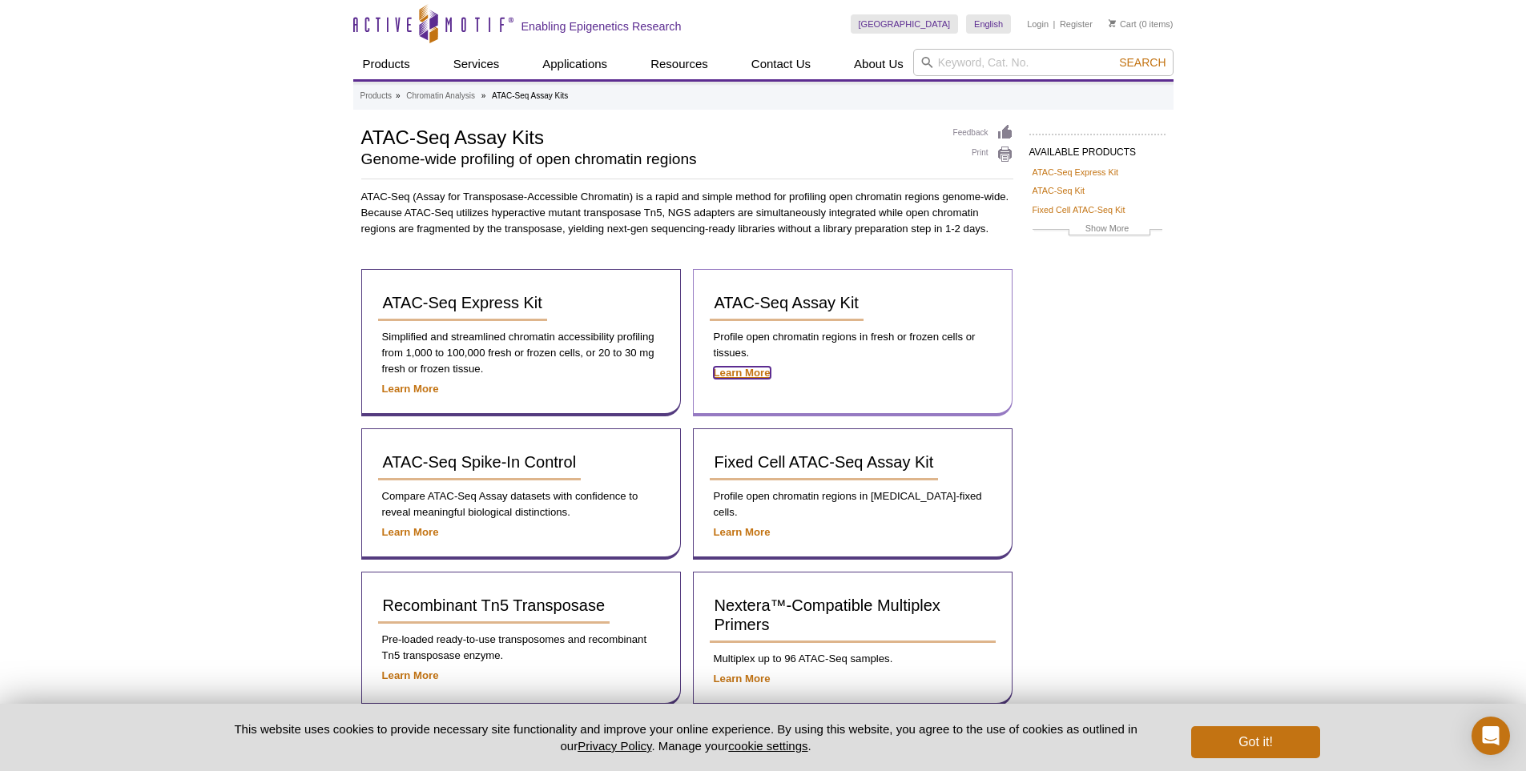
click at [746, 373] on strong "Learn More" at bounding box center [742, 373] width 57 height 12
click at [795, 302] on span "ATAC-Seq Assay Kit" at bounding box center [786, 303] width 144 height 18
click at [1054, 189] on link "ATAC-Seq Kit" at bounding box center [1058, 190] width 53 height 14
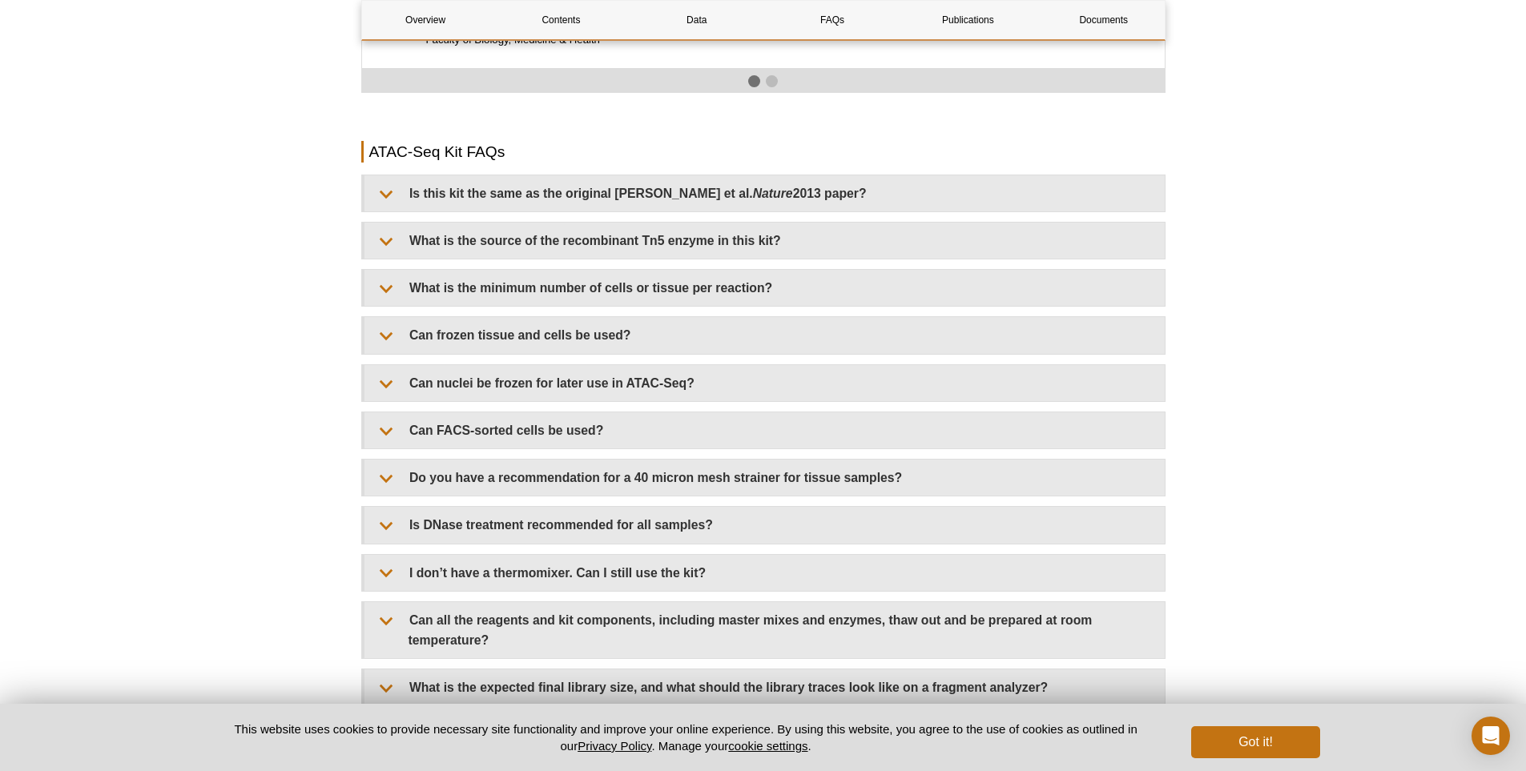
scroll to position [2803, 0]
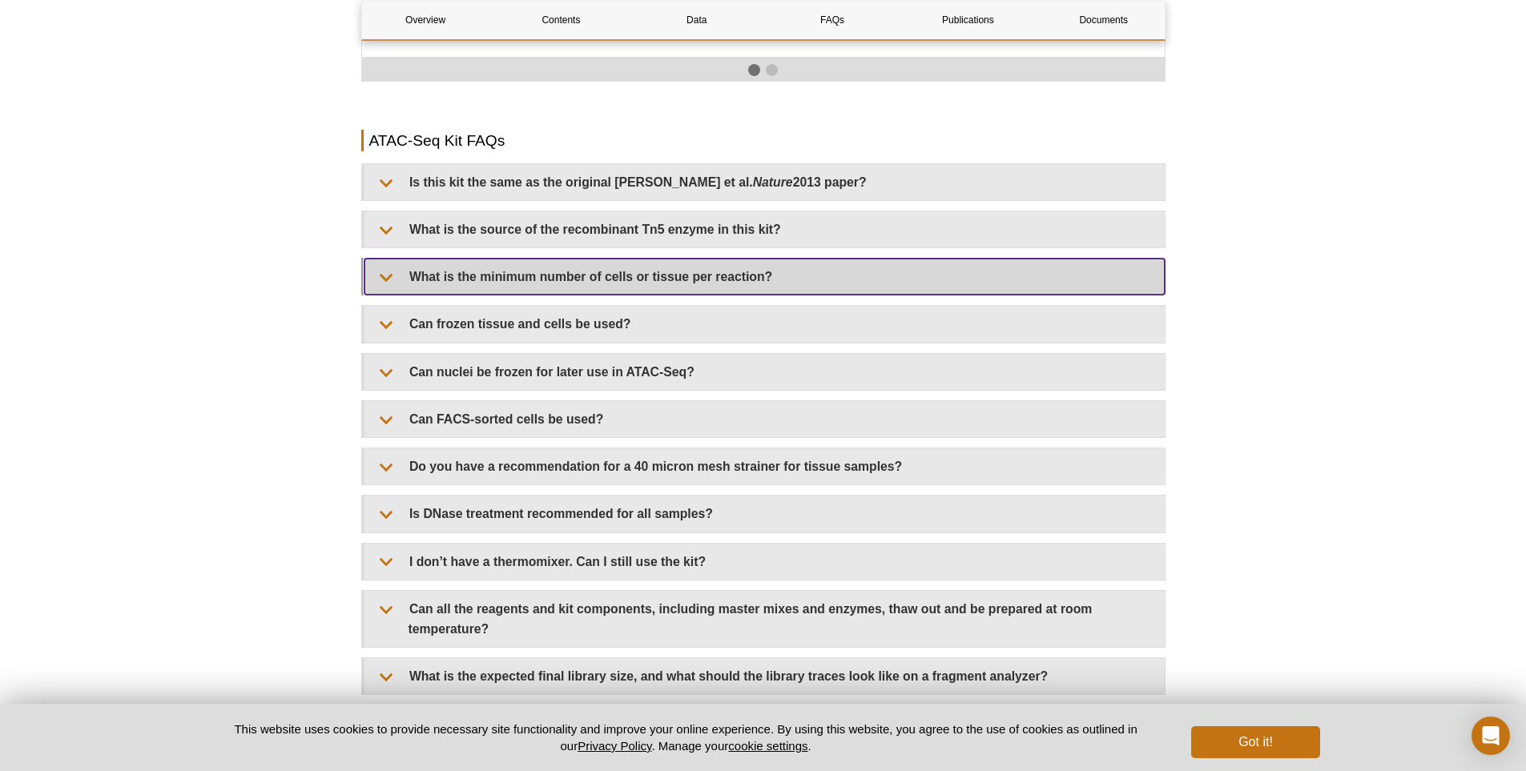
click at [393, 264] on summary "What is the minimum number of cells or tissue per reaction?" at bounding box center [764, 277] width 800 height 36
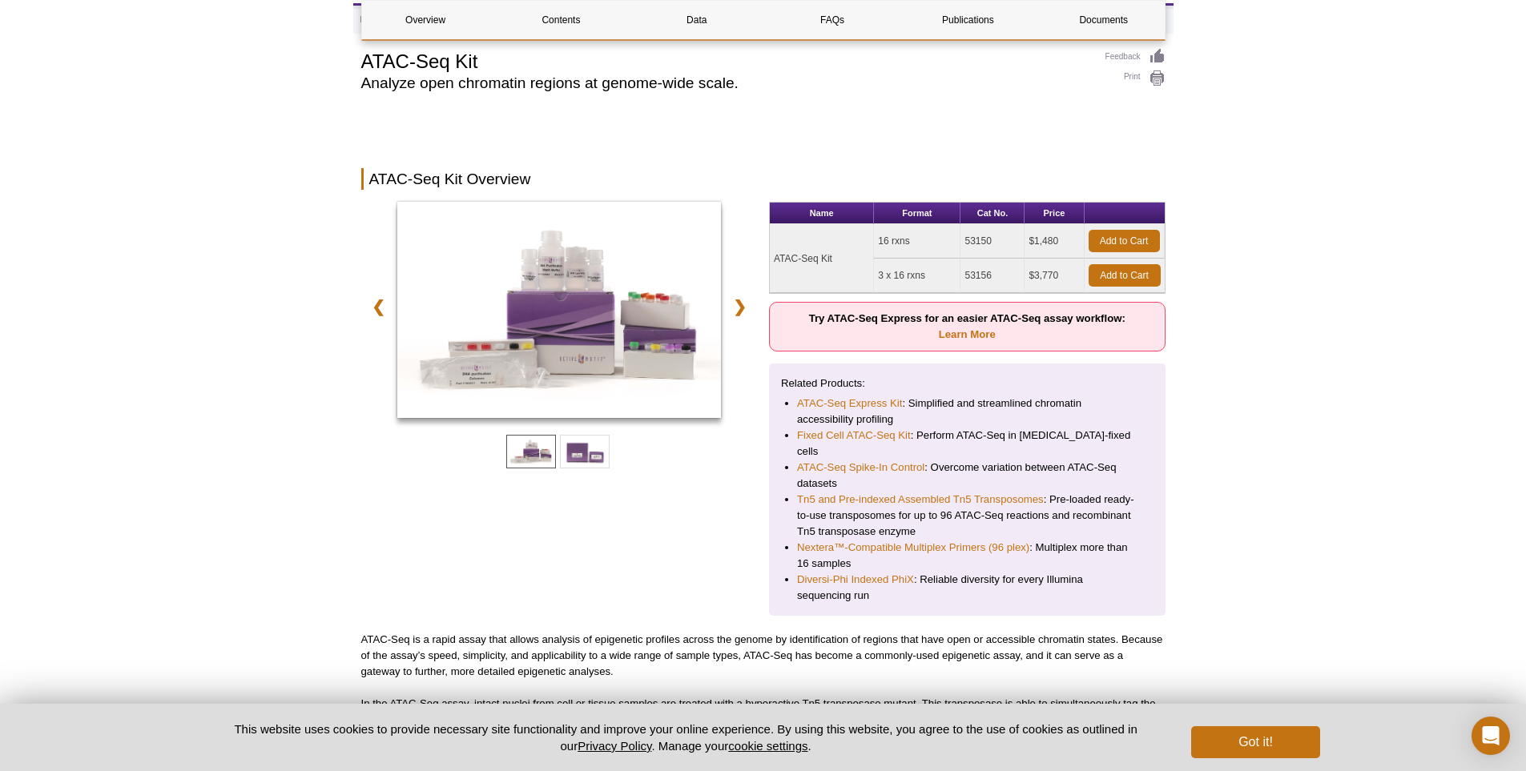
scroll to position [0, 0]
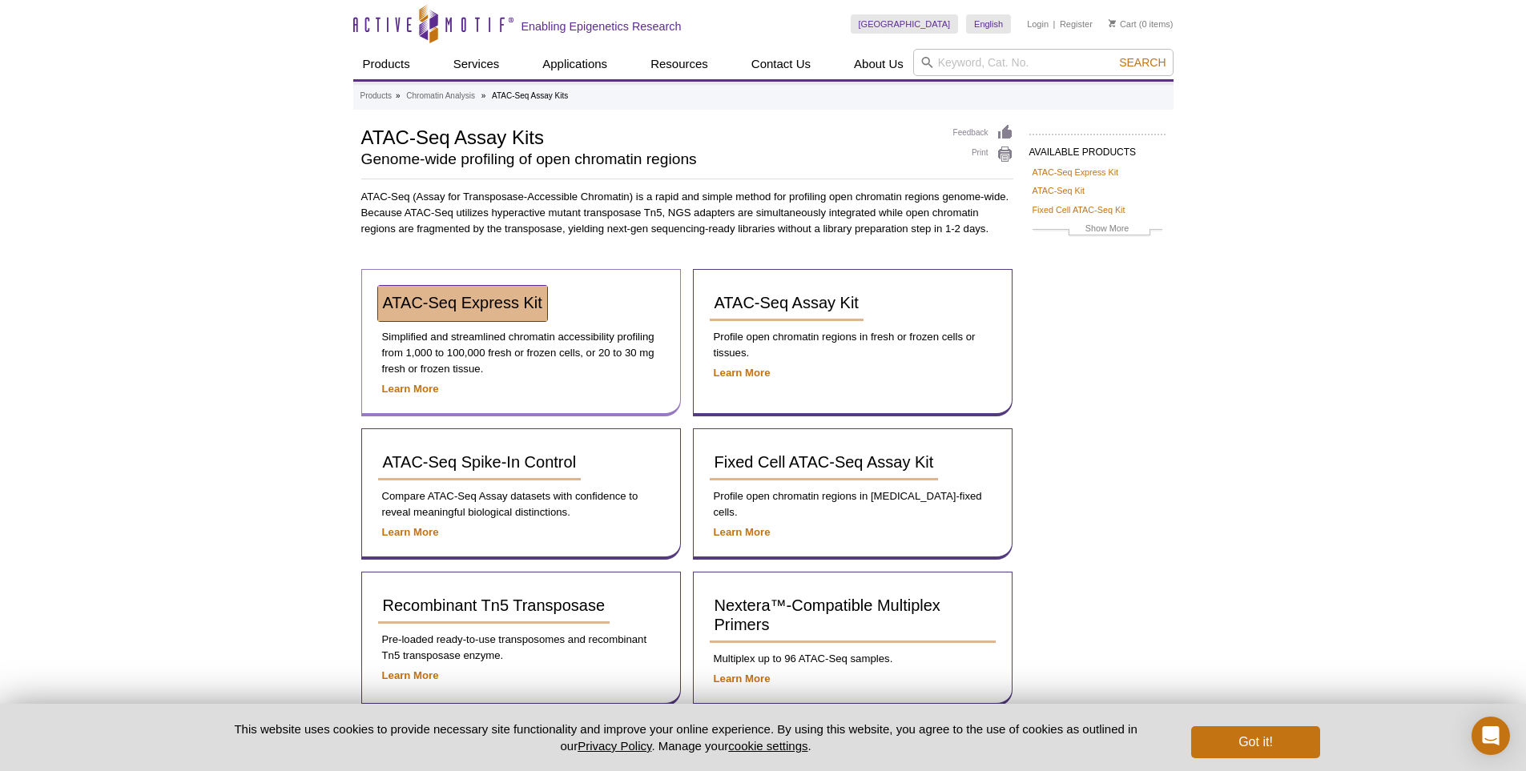
click at [490, 298] on span "ATAC-Seq Express Kit" at bounding box center [462, 303] width 159 height 18
click at [1070, 172] on link "ATAC-Seq Express Kit" at bounding box center [1075, 172] width 86 height 14
click at [402, 388] on strong "Learn More" at bounding box center [410, 389] width 57 height 12
click at [1101, 175] on link "ATAC-Seq Express Kit" at bounding box center [1075, 172] width 86 height 14
click at [1082, 173] on link "ATAC-Seq Express Kit" at bounding box center [1075, 172] width 86 height 14
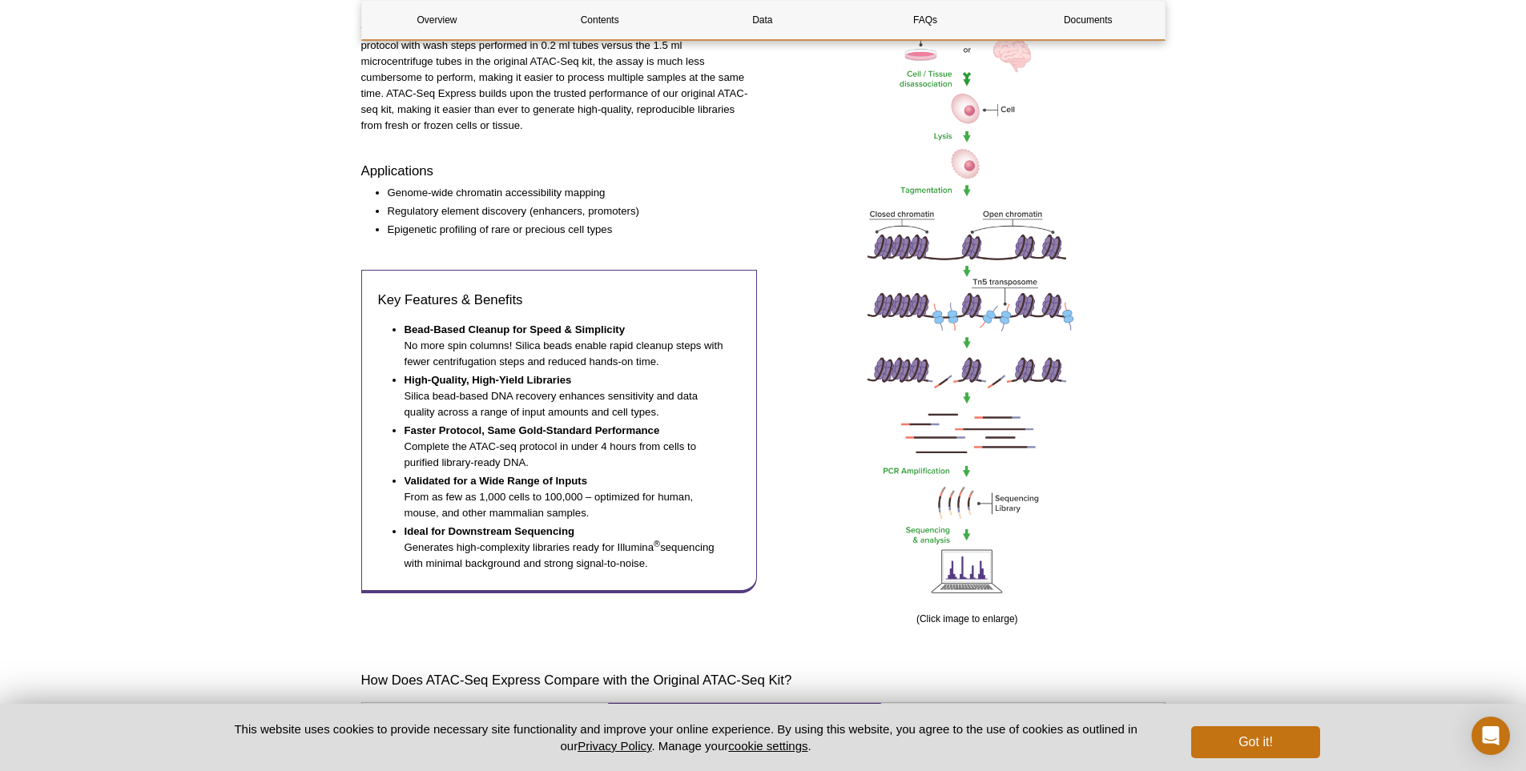
scroll to position [641, 0]
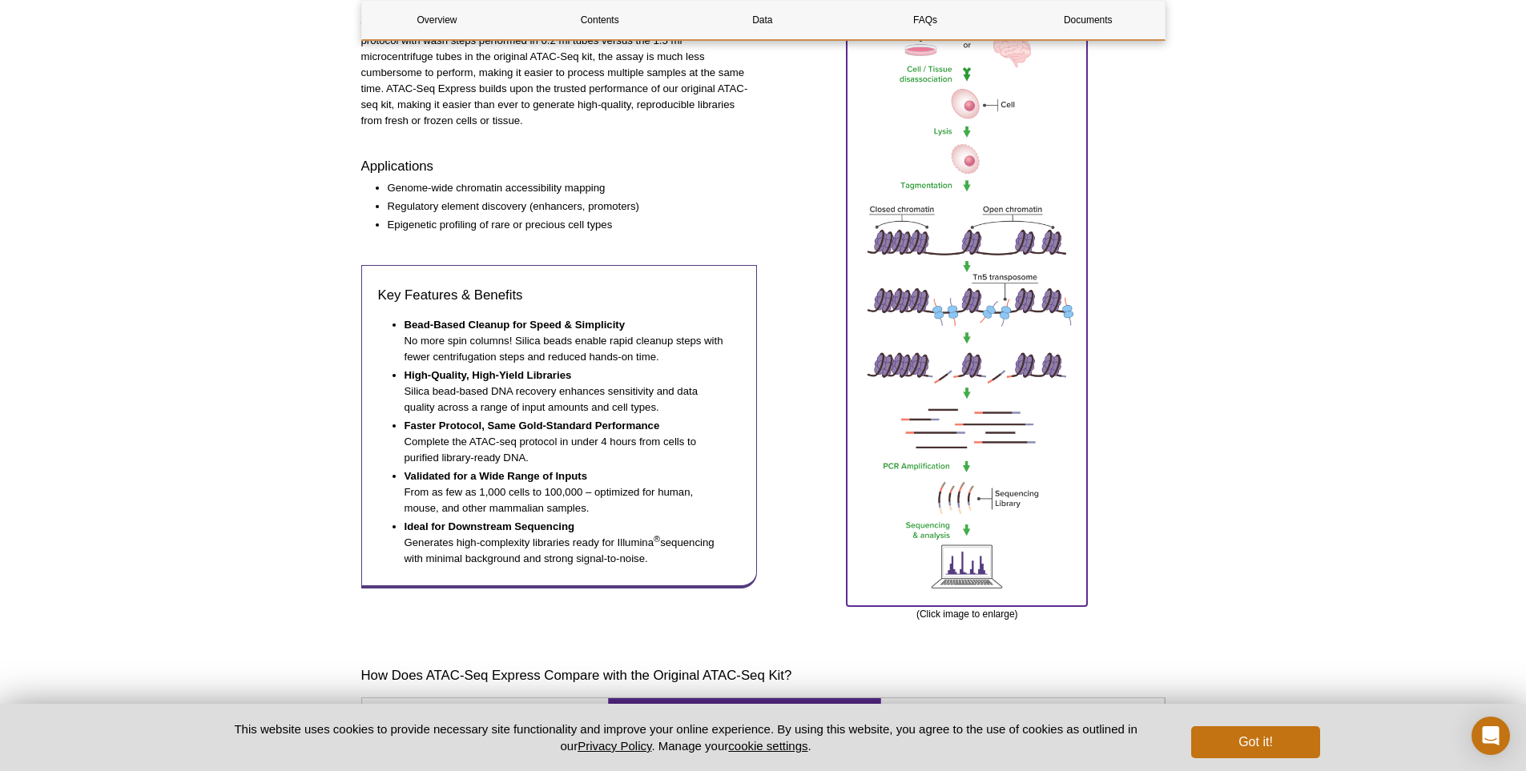
click at [991, 428] on img at bounding box center [967, 301] width 240 height 601
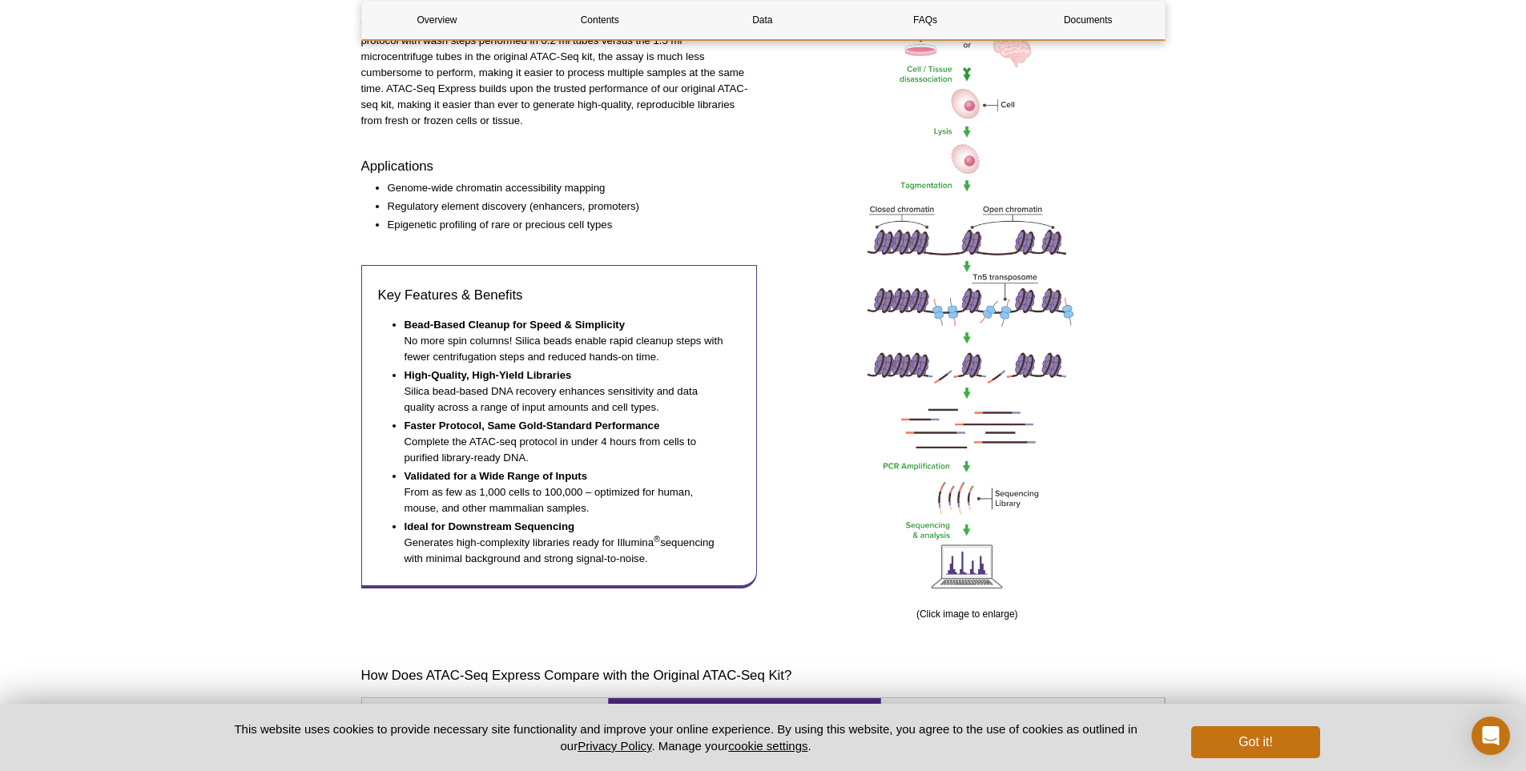
click at [779, 140] on div "ATAC-Seq Express Kit Workflow (Click image to enlarge)" at bounding box center [967, 304] width 396 height 638
